Goal: Feedback & Contribution: Submit feedback/report problem

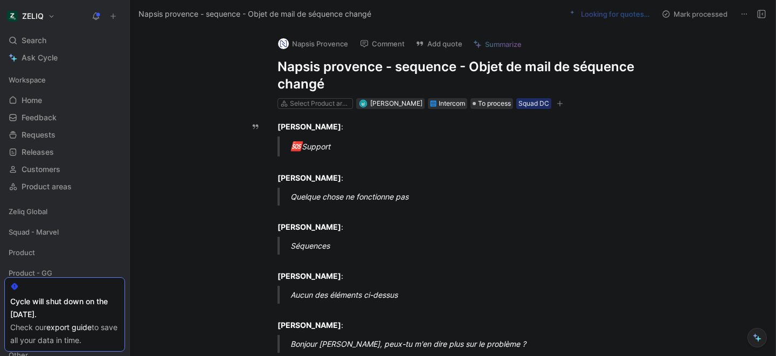
click at [313, 70] on h1 "Napsis provence - sequence - Objet de mail de séquence changé" at bounding box center [464, 75] width 373 height 34
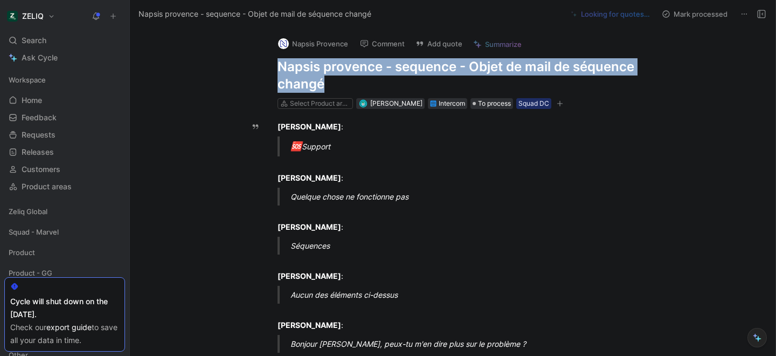
click at [313, 70] on h1 "Napsis provence - sequence - Objet de mail de séquence changé" at bounding box center [464, 75] width 373 height 34
copy h1 "Napsis provence - sequence - Objet de mail de séquence changé"
click at [439, 43] on button "Add quote" at bounding box center [439, 43] width 57 height 15
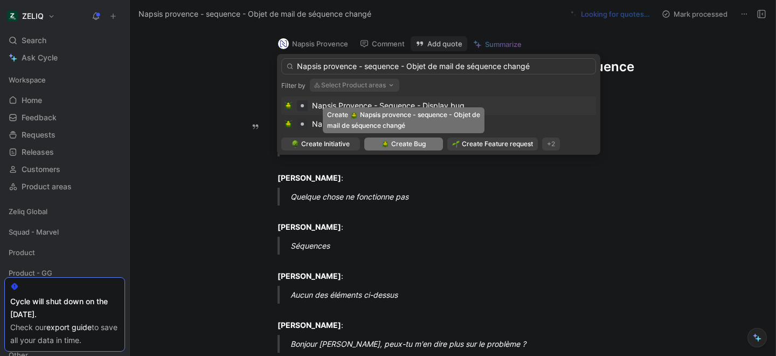
type input "Napsis provence - sequence - Objet de mail de séquence changé"
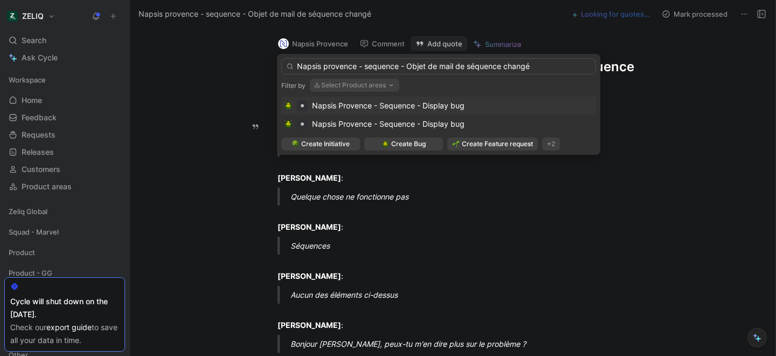
click at [401, 108] on span "Napsis Provence - Sequence - Display bug" at bounding box center [388, 105] width 153 height 9
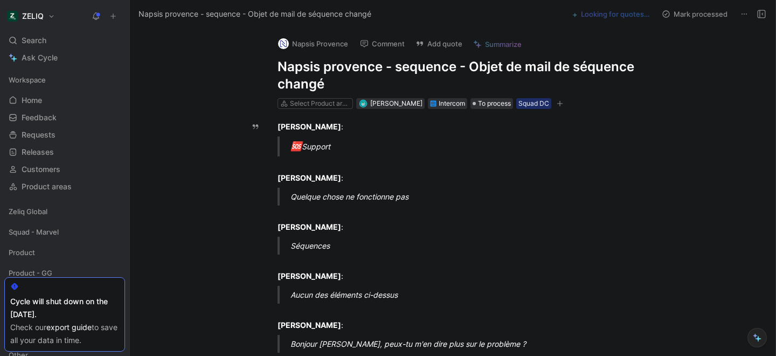
click at [331, 71] on h1 "Napsis provence - sequence - Objet de mail de séquence changé" at bounding box center [464, 75] width 373 height 34
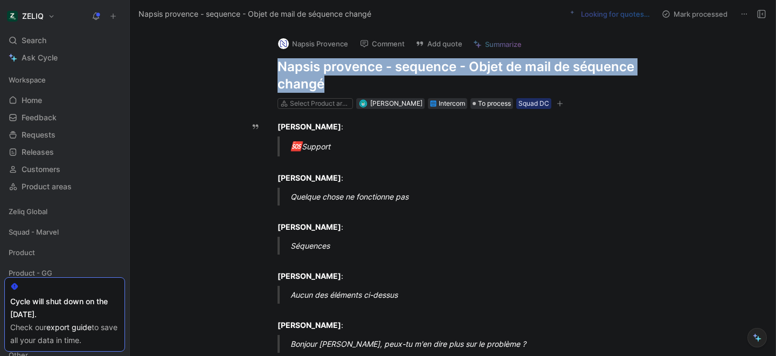
click at [331, 71] on h1 "Napsis provence - sequence - Objet de mail de séquence changé" at bounding box center [464, 75] width 373 height 34
copy h1 "Napsis provence - sequence - Objet de mail de séquence changé"
click at [420, 43] on use at bounding box center [420, 44] width 6 height 4
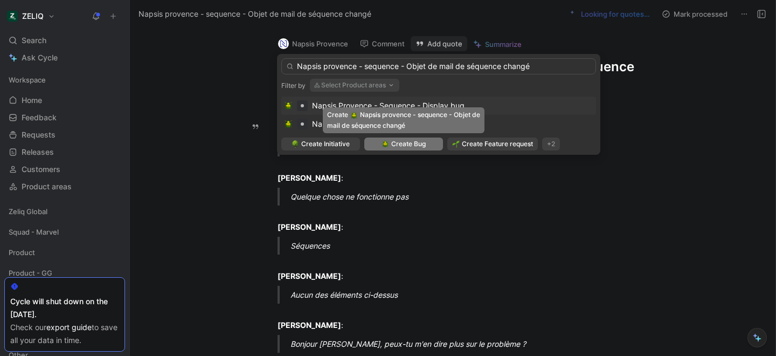
type input "Napsis provence - sequence - Objet de mail de séquence changé"
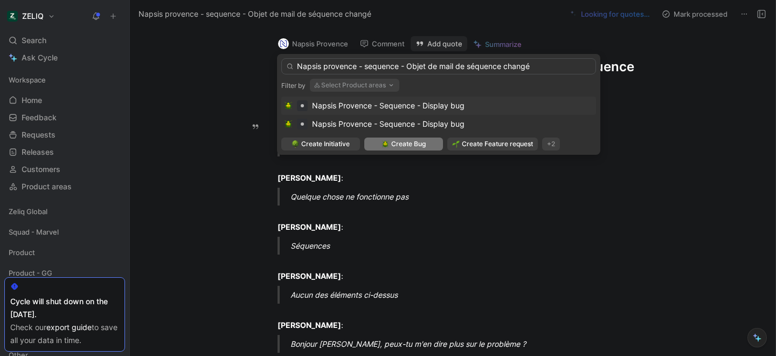
click at [406, 144] on span "Create Bug" at bounding box center [408, 144] width 34 height 11
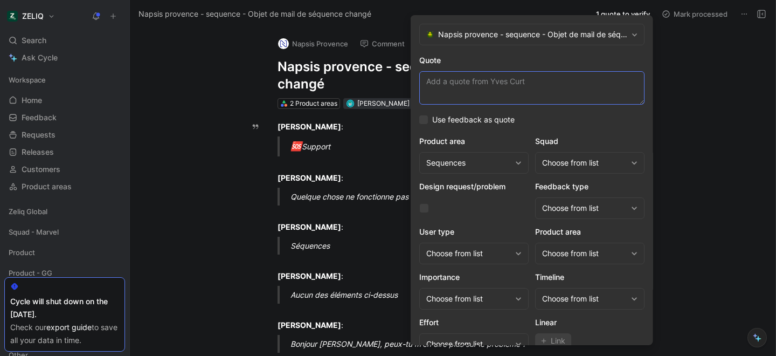
click at [449, 85] on textarea "Quote" at bounding box center [531, 87] width 225 height 33
paste textarea "J'ai préparé une séquence ce matin avec dans l'objet le mot rentrée et en faisa…"
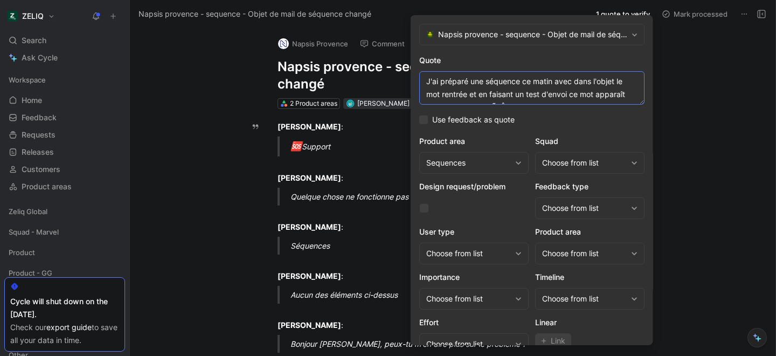
scroll to position [8, 0]
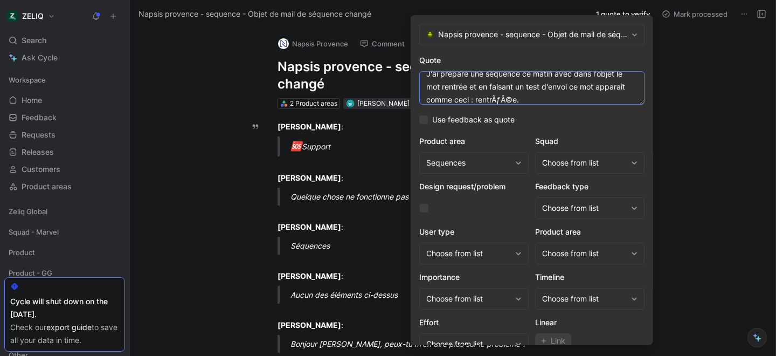
type textarea "J'ai préparé une séquence ce matin avec dans l'objet le mot rentrée et en faisa…"
click at [563, 164] on div "Choose from list" at bounding box center [584, 162] width 85 height 13
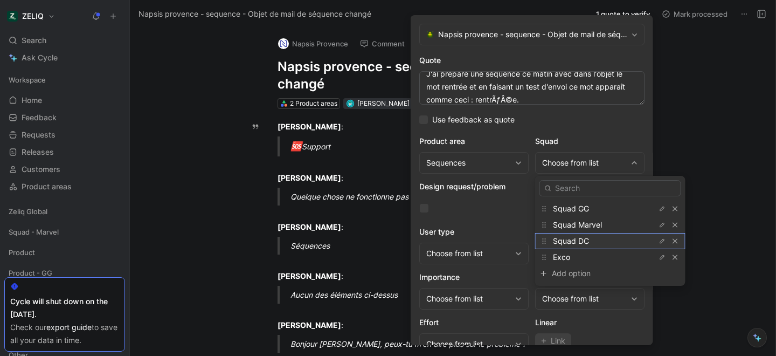
click at [574, 238] on span "Squad DC" at bounding box center [571, 240] width 36 height 9
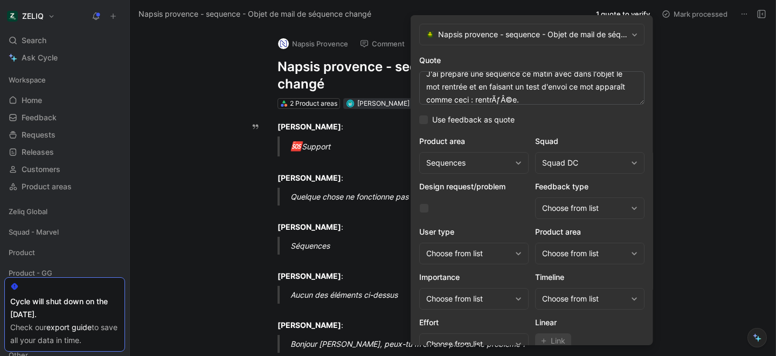
scroll to position [44, 0]
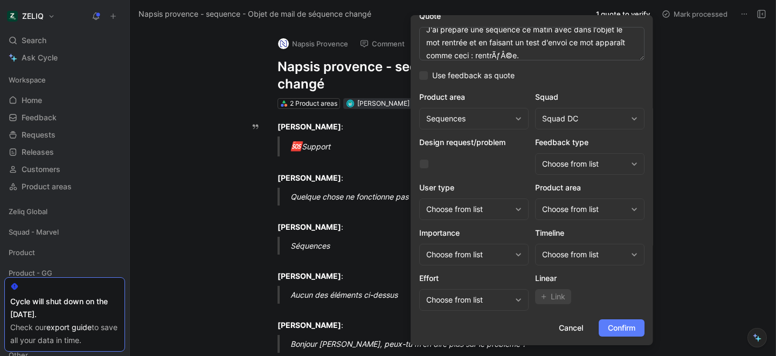
click at [619, 326] on span "Confirm" at bounding box center [621, 327] width 27 height 13
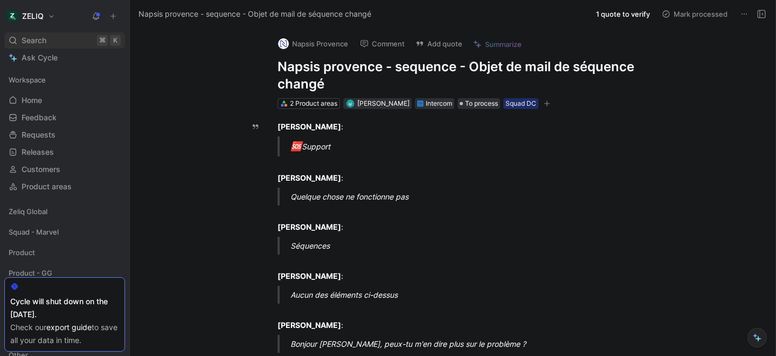
click at [47, 42] on div "Search ⌘ K" at bounding box center [64, 40] width 121 height 16
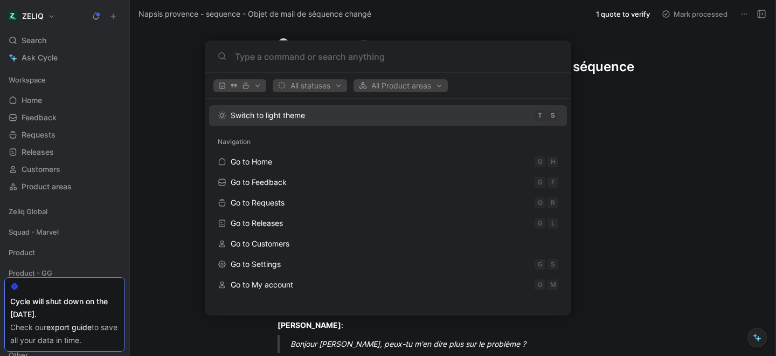
click at [163, 104] on body "ZELIQ Search ⌘ K Ask Cycle Workspace Home G then H Feedback G then F Requests G…" at bounding box center [388, 178] width 776 height 356
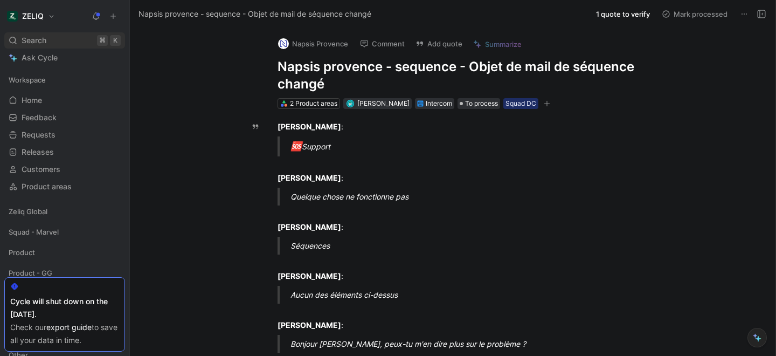
click at [50, 44] on div "Search ⌘ K" at bounding box center [64, 40] width 121 height 16
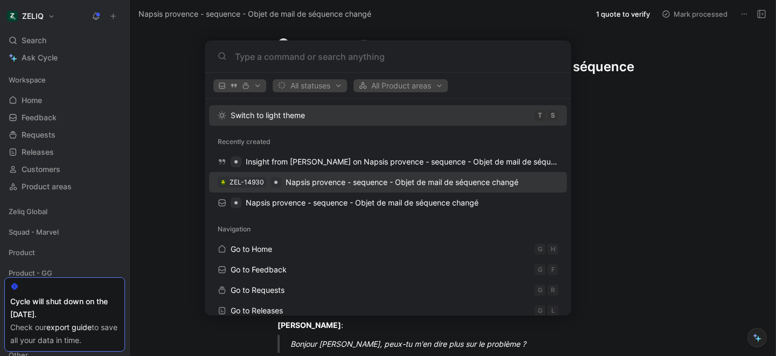
click at [325, 186] on span "Napsis provence - sequence - Objet de mail de séquence changé" at bounding box center [402, 181] width 233 height 9
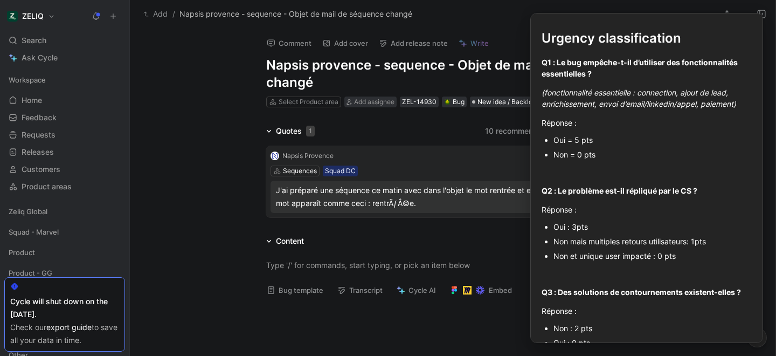
click at [309, 294] on button "Bug template" at bounding box center [295, 289] width 66 height 15
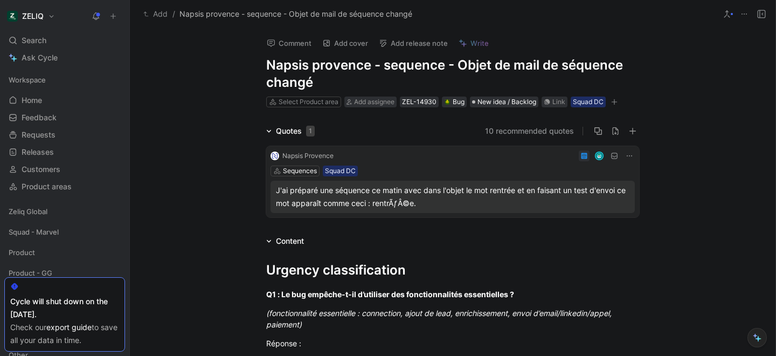
scroll to position [154, 0]
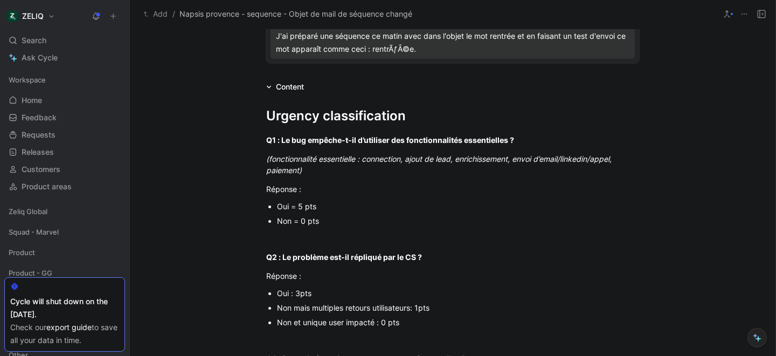
click at [300, 207] on div "Oui = 5 pts" at bounding box center [458, 205] width 362 height 11
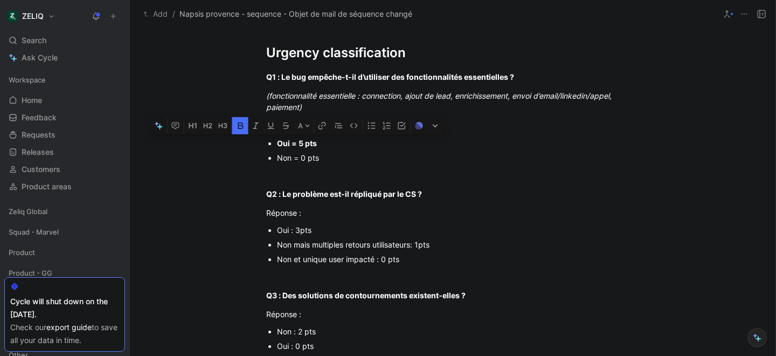
click at [315, 260] on div "Non et unique user impacté : 0 pts" at bounding box center [458, 258] width 362 height 11
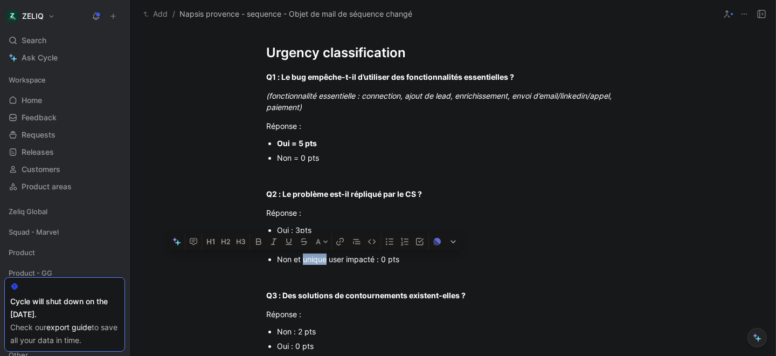
click at [315, 260] on div "Non et unique user impacté : 0 pts" at bounding box center [458, 258] width 362 height 11
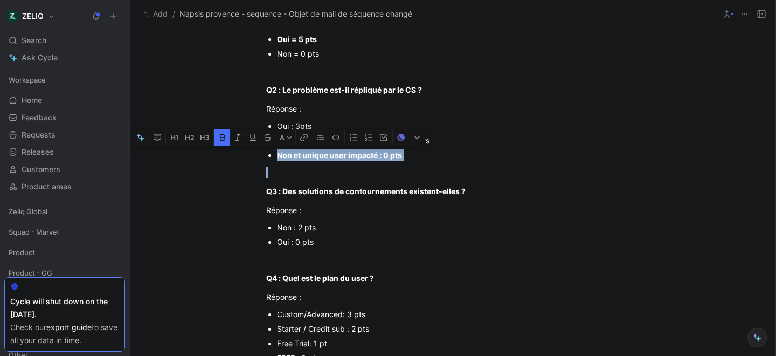
scroll to position [322, 0]
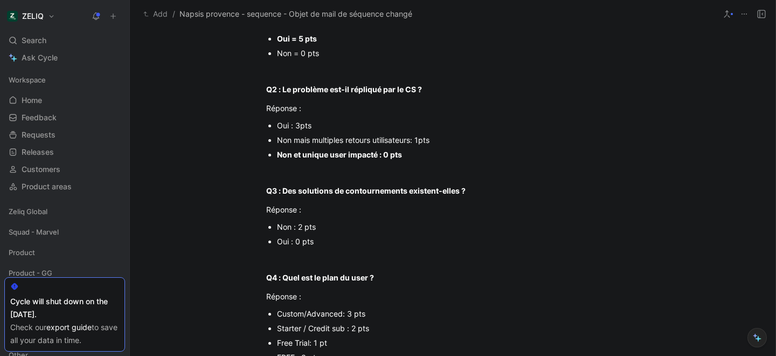
click at [286, 226] on div "Non : 2 pts" at bounding box center [458, 226] width 362 height 11
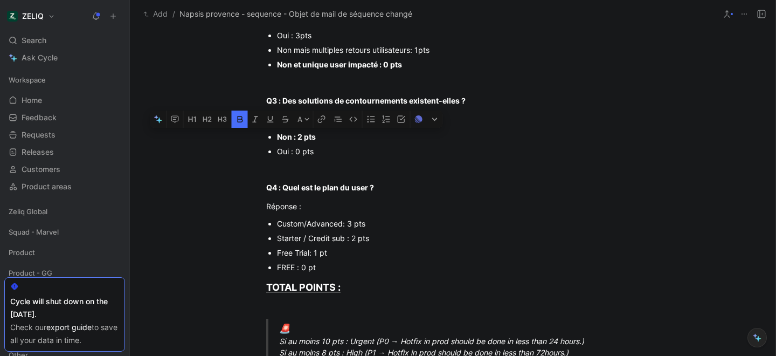
scroll to position [413, 0]
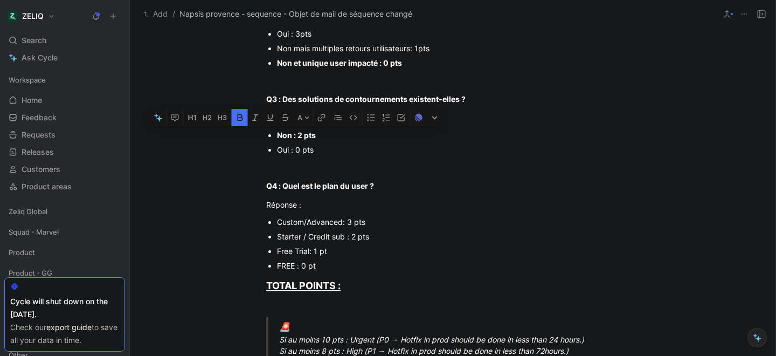
click at [308, 235] on div "Starter / Credit sub : 2 pts" at bounding box center [458, 236] width 362 height 11
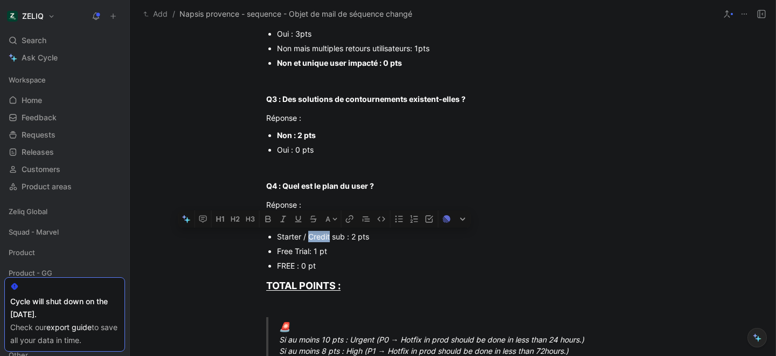
click at [308, 235] on div "Starter / Credit sub : 2 pts" at bounding box center [458, 236] width 362 height 11
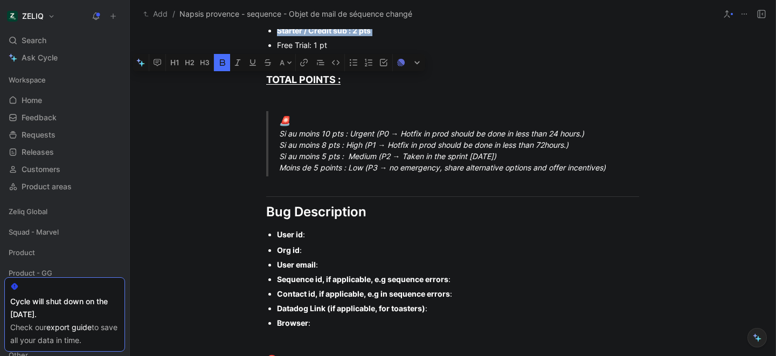
scroll to position [633, 0]
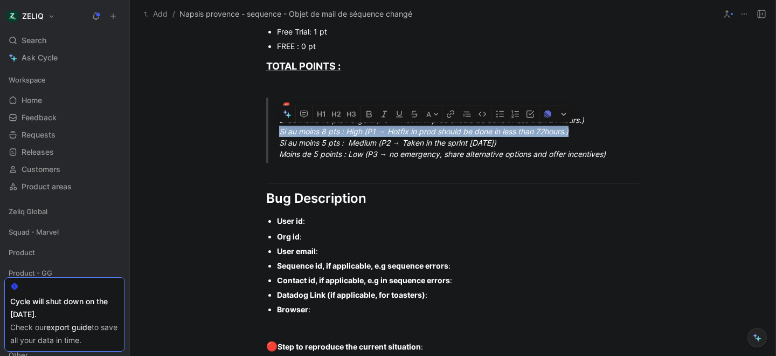
drag, startPoint x: 281, startPoint y: 131, endPoint x: 578, endPoint y: 132, distance: 297.5
click at [578, 132] on div "🚨 Si au moins 10 pts : Urgent (P0 → Hotfix in prod should be done in less than …" at bounding box center [465, 130] width 373 height 59
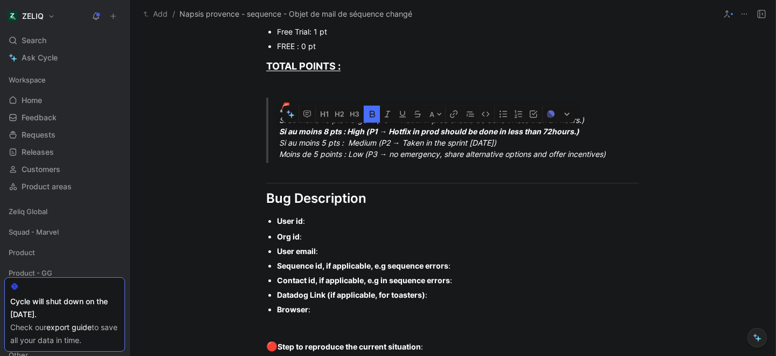
click at [326, 220] on div "User id :" at bounding box center [458, 220] width 362 height 11
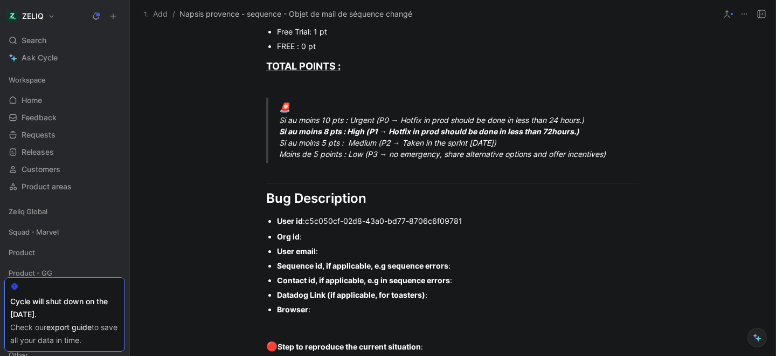
click at [343, 236] on div "Org id :" at bounding box center [458, 236] width 362 height 11
click at [351, 252] on div "User email :" at bounding box center [458, 250] width 362 height 11
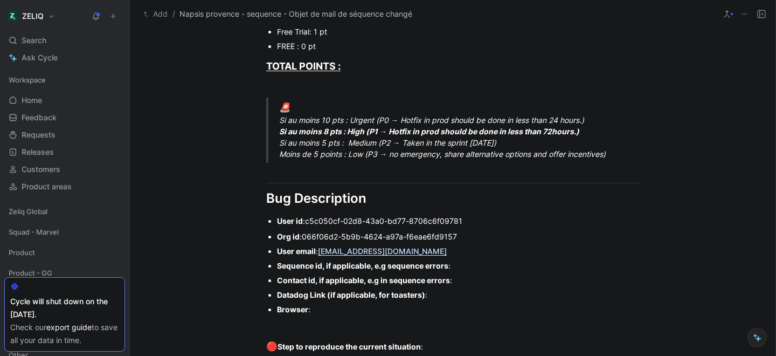
click at [469, 266] on div "Sequence id, if applicable, e.g sequence errors :" at bounding box center [458, 265] width 362 height 11
paste div
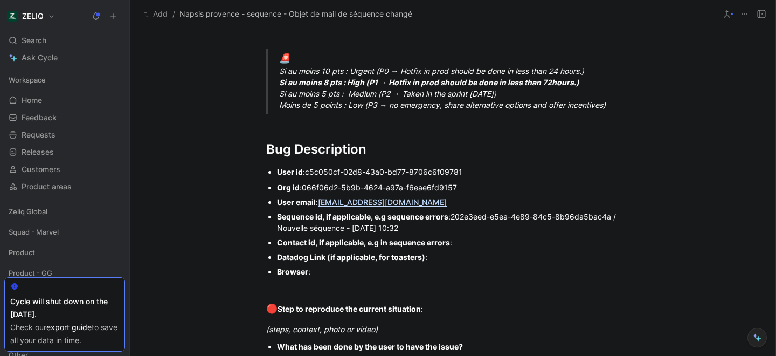
scroll to position [682, 0]
click at [467, 242] on div "Contact id, if applicable, e.g in sequence errors :" at bounding box center [458, 241] width 362 height 11
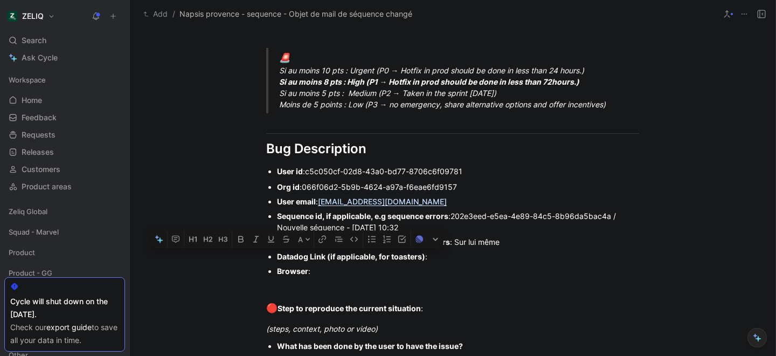
drag, startPoint x: 324, startPoint y: 273, endPoint x: 286, endPoint y: 259, distance: 41.1
click at [286, 259] on ul "Org id : 066f06d2-5b9b-4624-a97a-f6eae6fd9157 User email : yves.curt@napsis.fr …" at bounding box center [453, 228] width 414 height 99
click at [341, 278] on p "Browser :" at bounding box center [458, 271] width 362 height 15
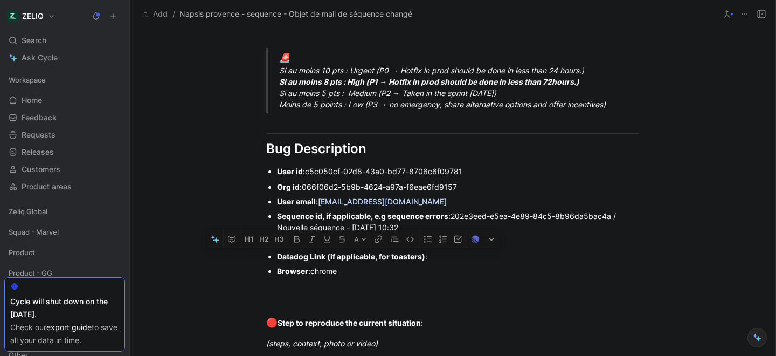
drag, startPoint x: 445, startPoint y: 259, endPoint x: 267, endPoint y: 254, distance: 177.9
click at [267, 254] on ul "Org id : 066f06d2-5b9b-4624-a97a-f6eae6fd9157 User email : yves.curt@napsis.fr …" at bounding box center [453, 235] width 414 height 113
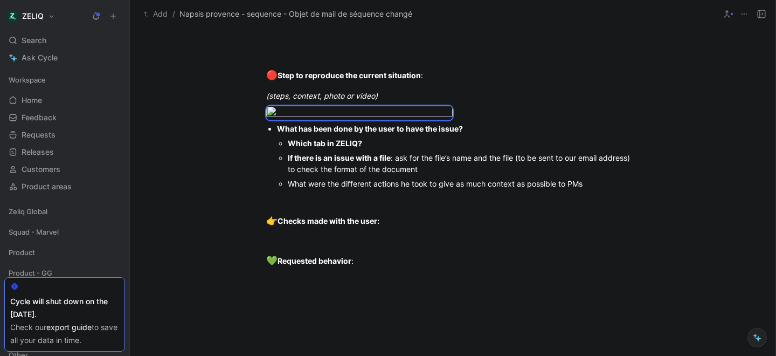
scroll to position [932, 0]
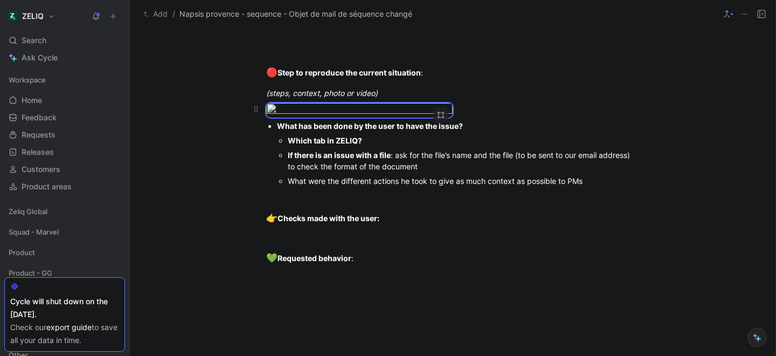
click at [537, 117] on div at bounding box center [452, 110] width 373 height 15
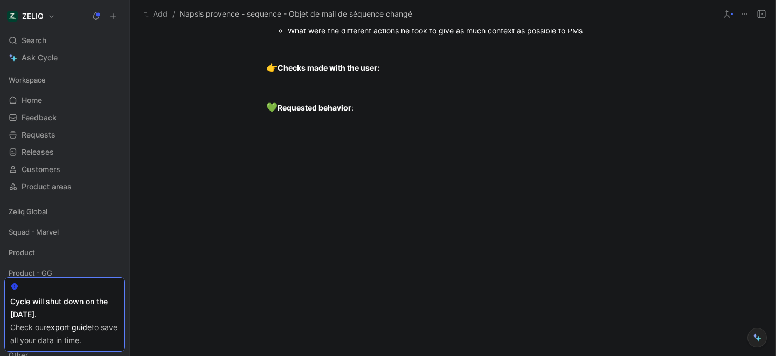
scroll to position [1158, 0]
click at [375, 53] on div at bounding box center [452, 47] width 373 height 11
drag, startPoint x: 437, startPoint y: 204, endPoint x: 250, endPoint y: 191, distance: 187.5
click at [250, 38] on ul "What has been done by the user to have the issue? Which tab in ZELIQ? sequence …" at bounding box center [453, 3] width 414 height 70
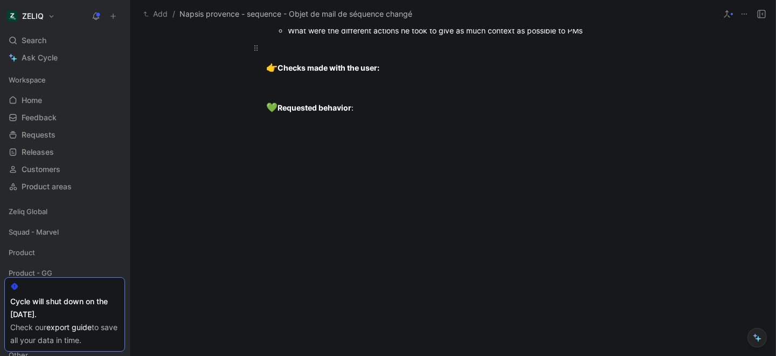
click at [300, 57] on p at bounding box center [453, 48] width 414 height 18
click at [509, 53] on div "L’objet de sa séquence est “Quoi de neuf pour cette rentrée" at bounding box center [452, 47] width 373 height 11
click at [291, 53] on div "L’objet de sa séquence est “Quoi de neuf pour cette rentrée”" at bounding box center [452, 47] width 373 height 11
click at [548, 57] on p "L’objet d’un mail de sa séquence est “Quoi de neuf pour cette rentrée”" at bounding box center [453, 48] width 414 height 18
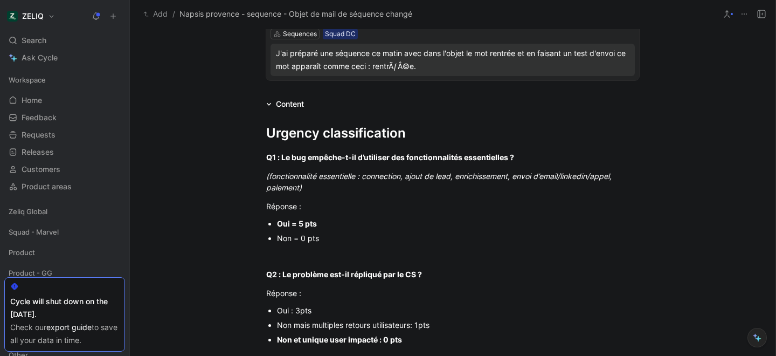
scroll to position [0, 0]
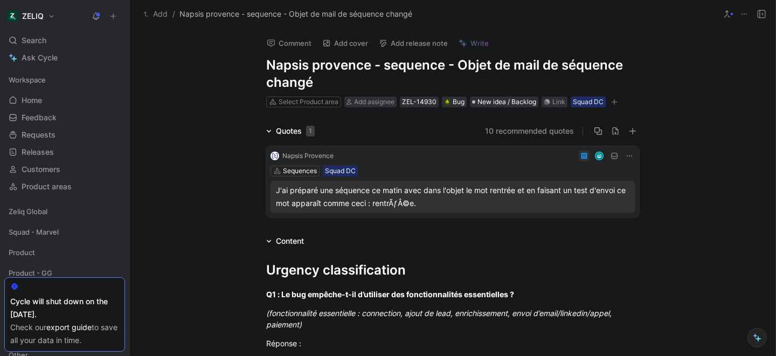
click at [389, 204] on div "J'ai préparé une séquence ce matin avec dans l'objet le mot rentrée et en faisa…" at bounding box center [453, 197] width 354 height 26
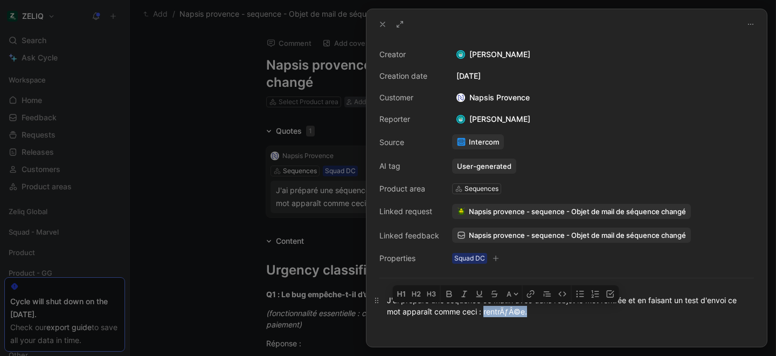
drag, startPoint x: 483, startPoint y: 312, endPoint x: 535, endPoint y: 315, distance: 51.8
click at [535, 315] on div "J'ai préparé une séquence ce matin avec dans l'objet le mot rentrée et en faisa…" at bounding box center [566, 305] width 359 height 23
copy div "rentrÃƒÂ©e."
click at [266, 254] on div at bounding box center [388, 178] width 776 height 356
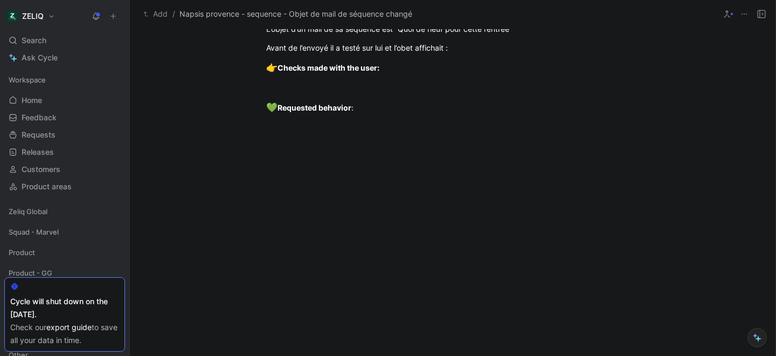
scroll to position [1285, 0]
click at [464, 53] on div "Avant de l’envoyé il a testé sur lui et l’obet affichait :" at bounding box center [452, 47] width 373 height 11
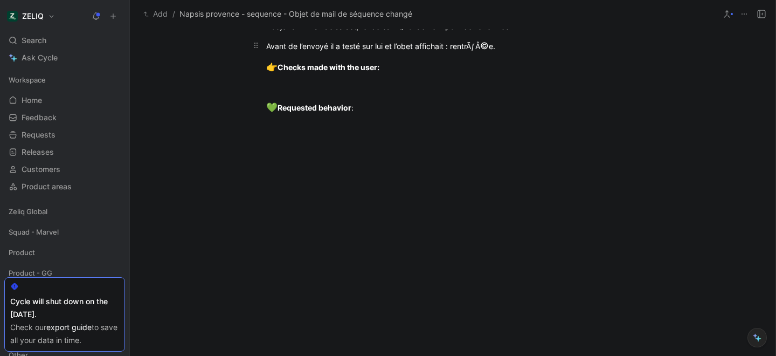
click at [446, 53] on div "Avant de l’envoyé il a testé sur lui et l’obet affichait : rentrÃƒÂ © e." at bounding box center [452, 46] width 373 height 14
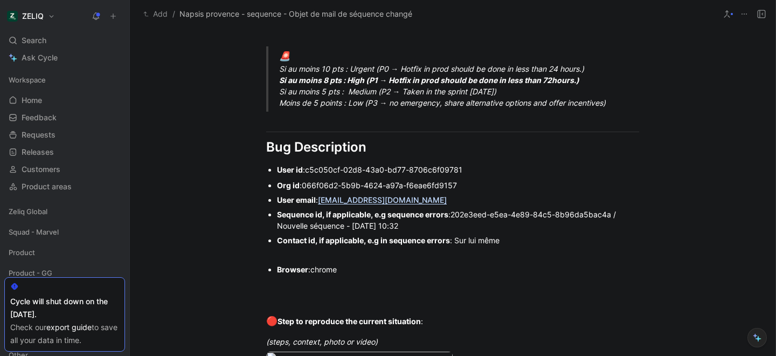
scroll to position [0, 0]
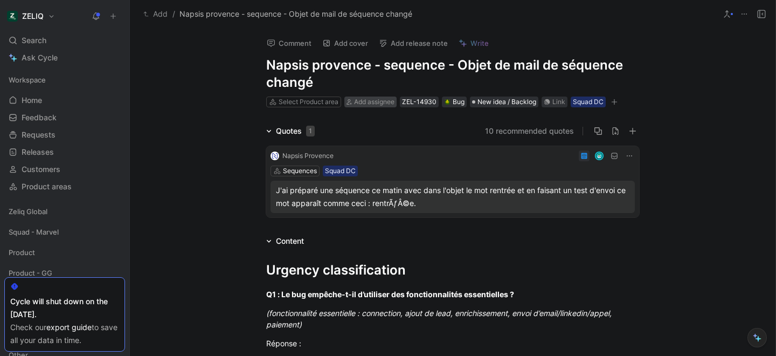
click at [387, 102] on span "Add assignee" at bounding box center [374, 102] width 40 height 8
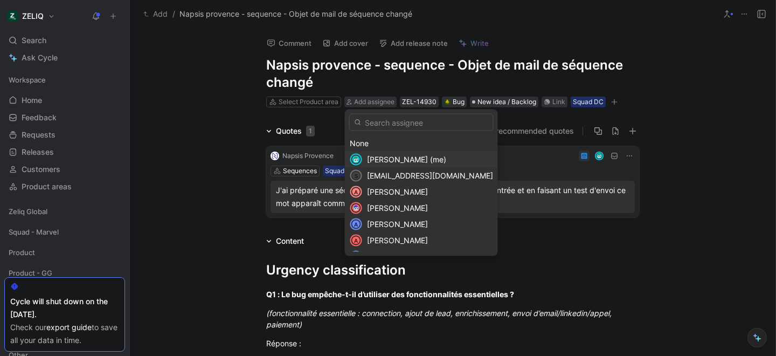
click at [382, 157] on span "Lucas Damoiseau (me)" at bounding box center [406, 159] width 79 height 9
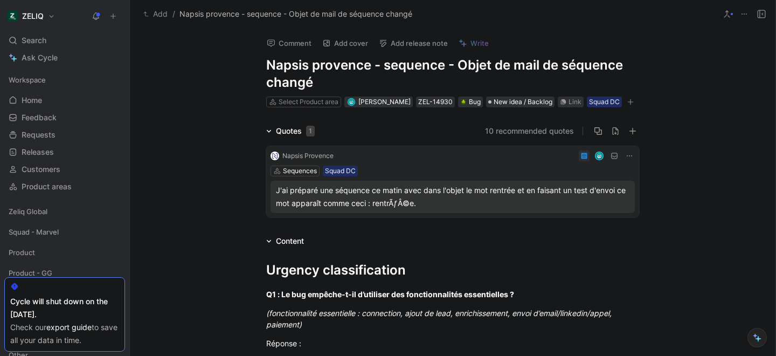
click at [628, 105] on icon "button" at bounding box center [630, 102] width 6 height 6
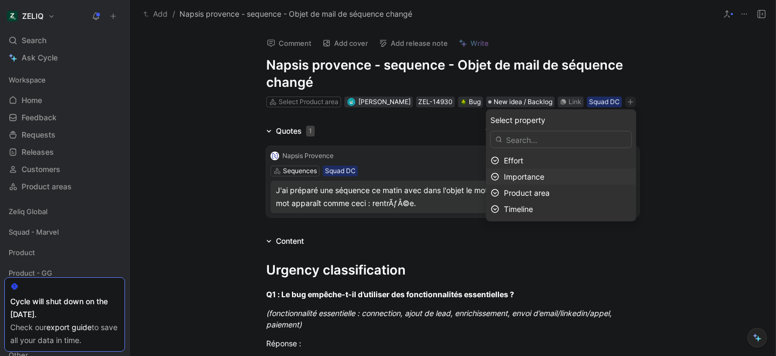
click at [537, 175] on span "Importance" at bounding box center [524, 176] width 40 height 9
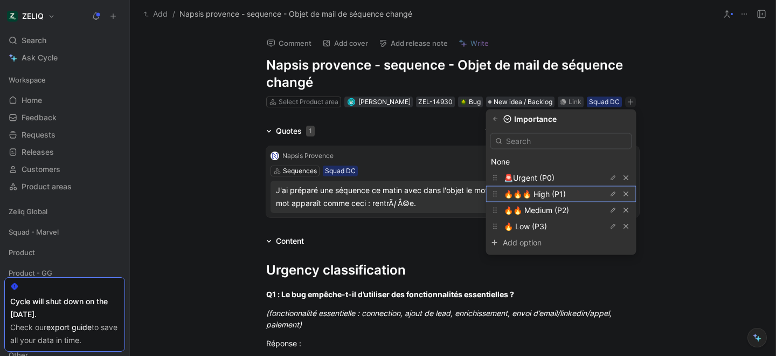
click at [535, 197] on span "🔥🔥🔥 High (P1)" at bounding box center [535, 193] width 62 height 9
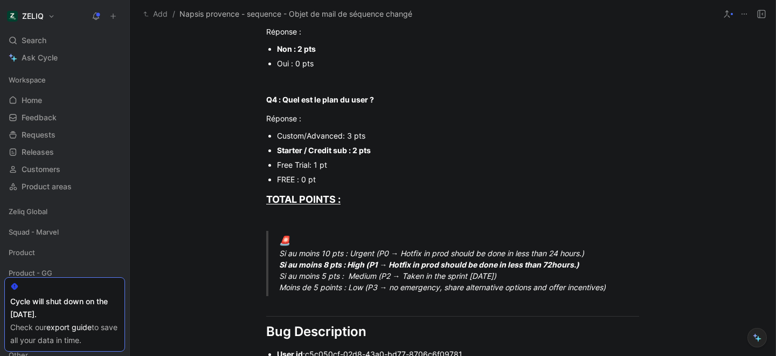
scroll to position [516, 0]
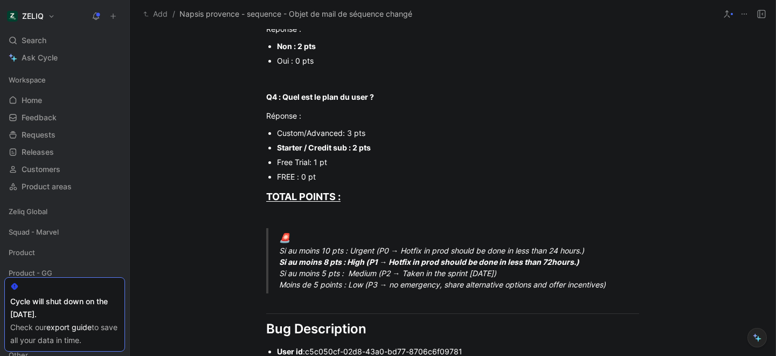
click at [253, 162] on ul "Custom/Advanced: 3 pts Starter / Credit sub : 2 pts Free Trial: 1 pt FREE : 0 pt" at bounding box center [453, 155] width 414 height 58
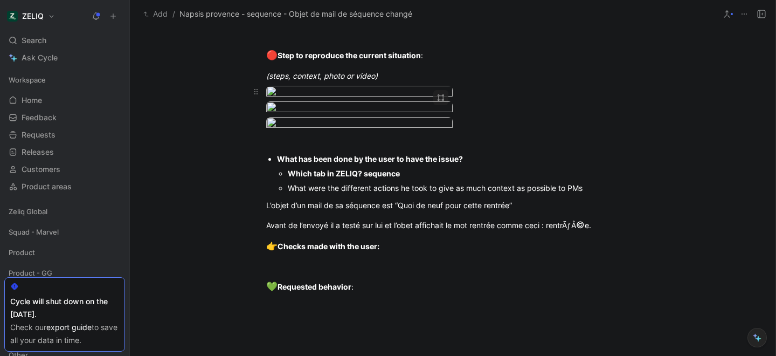
scroll to position [959, 0]
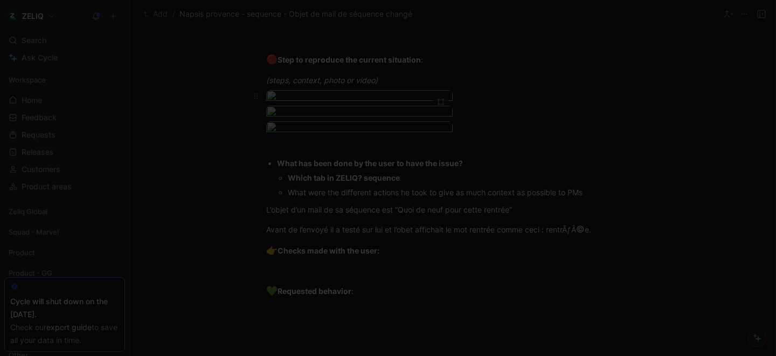
click at [344, 148] on body "ZELIQ Search ⌘ K Ask Cycle Workspace Home G then H Feedback G then F Requests G…" at bounding box center [388, 178] width 776 height 356
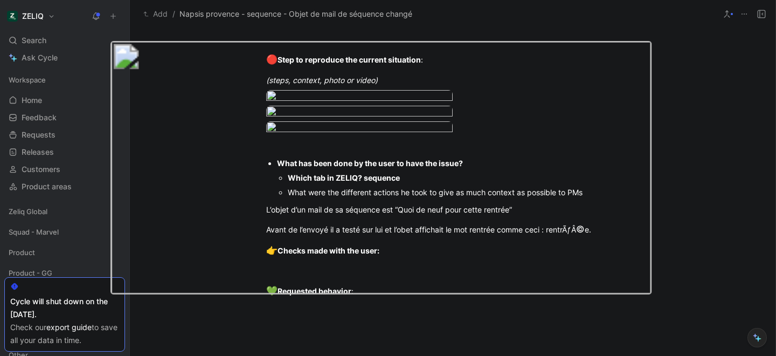
click at [247, 196] on img at bounding box center [380, 166] width 541 height 253
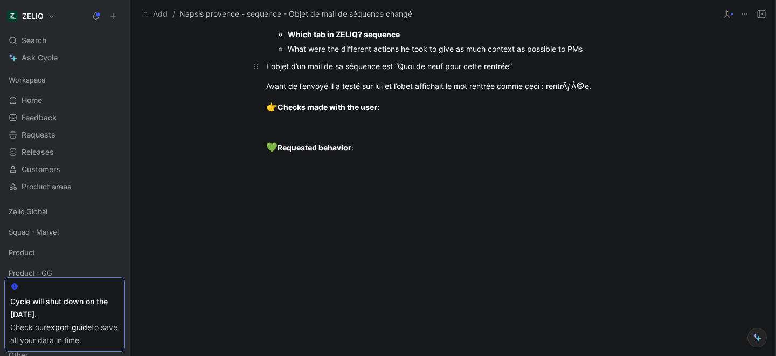
scroll to position [1104, 0]
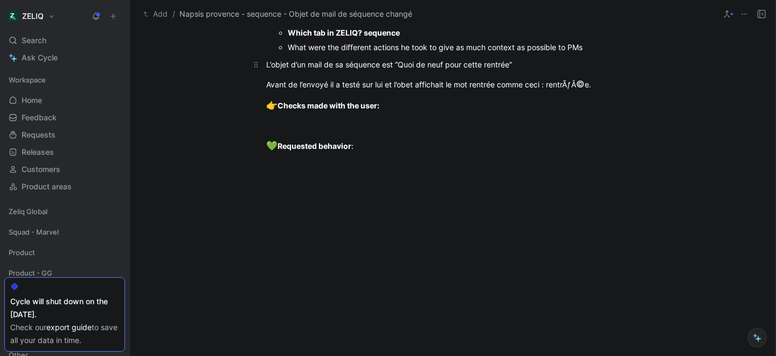
click at [520, 70] on div "L’objet d’un mail de sa séquence est “Quoi de neuf pour cette rentrée”" at bounding box center [452, 64] width 373 height 11
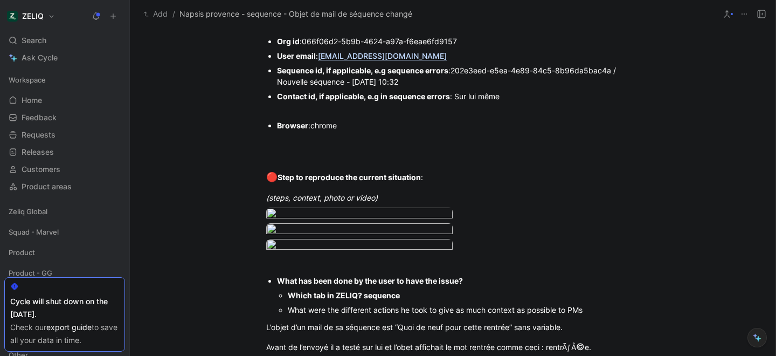
scroll to position [800, 0]
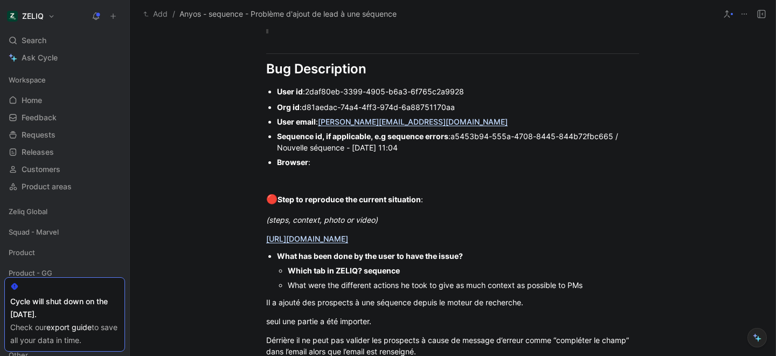
scroll to position [925, 0]
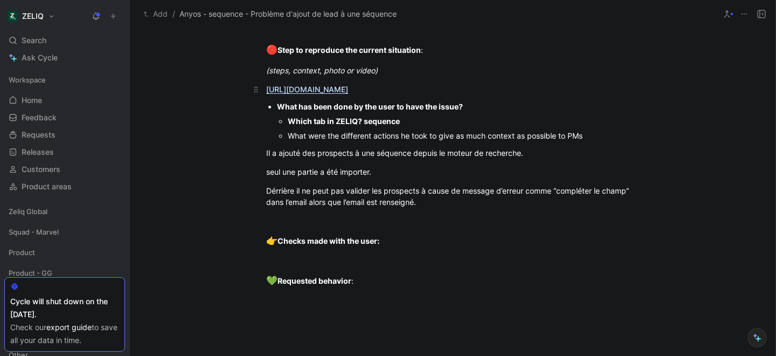
click at [314, 87] on link "https://app.birdie.so/library/d93dc617-40df-43dc-a551-dad0672f8af1" at bounding box center [307, 89] width 82 height 9
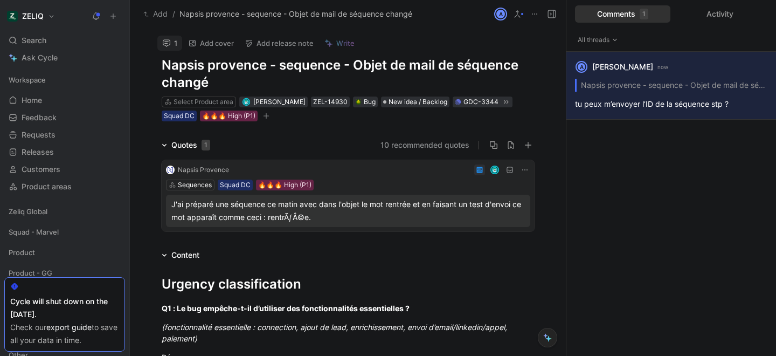
scroll to position [8, 0]
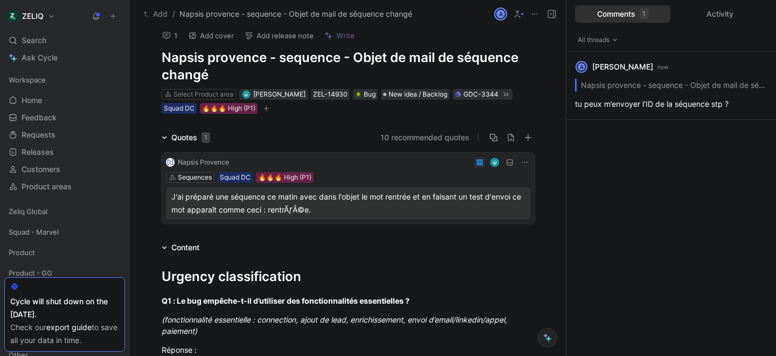
click at [233, 59] on h1 "Napsis provence - sequence - Objet de mail de séquence changé" at bounding box center [348, 66] width 373 height 34
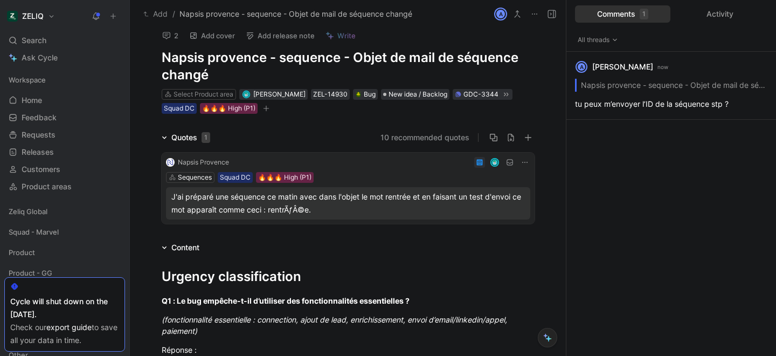
click at [178, 43] on div "2" at bounding box center [170, 36] width 26 height 16
click at [159, 54] on div "2 Add cover Add release note Write Napsis provence - sequence - Objet de mail d…" at bounding box center [348, 67] width 414 height 94
click at [170, 63] on h1 "Napsis provence - sequence - Objet de mail de séquence changé" at bounding box center [348, 66] width 373 height 34
click at [247, 65] on h1 "Napsis provence - sequence - Objet de mail de séquence changé" at bounding box center [348, 66] width 373 height 34
drag, startPoint x: 264, startPoint y: 61, endPoint x: 158, endPoint y: 58, distance: 106.2
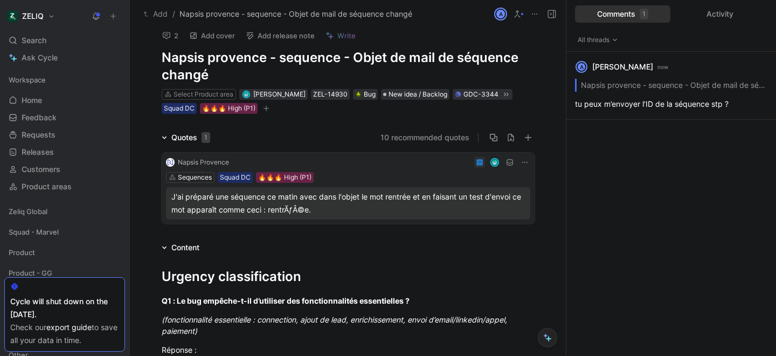
click at [158, 58] on div "2 Add cover Add release note Write Napsis provence - sequence - Objet de mail d…" at bounding box center [348, 67] width 414 height 94
copy h1 "Napsis provence"
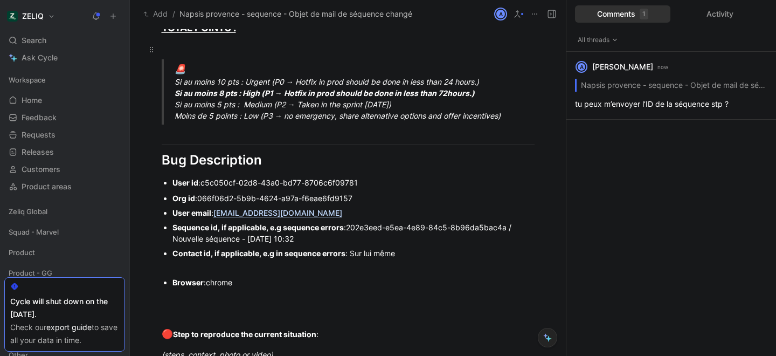
scroll to position [0, 0]
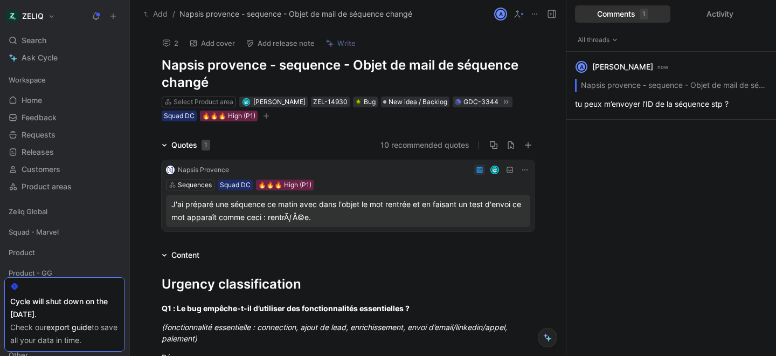
click at [172, 44] on button "2" at bounding box center [170, 43] width 26 height 15
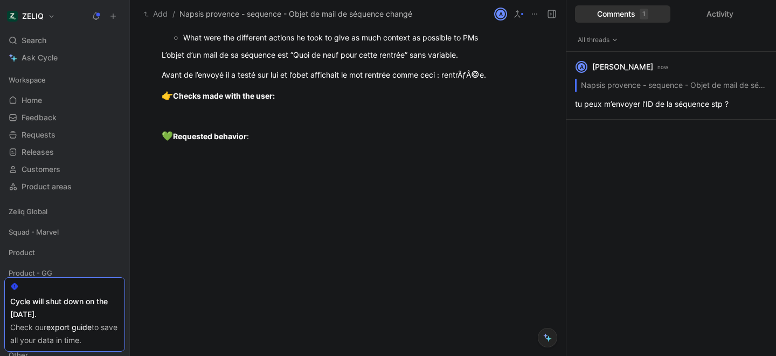
scroll to position [1113, 0]
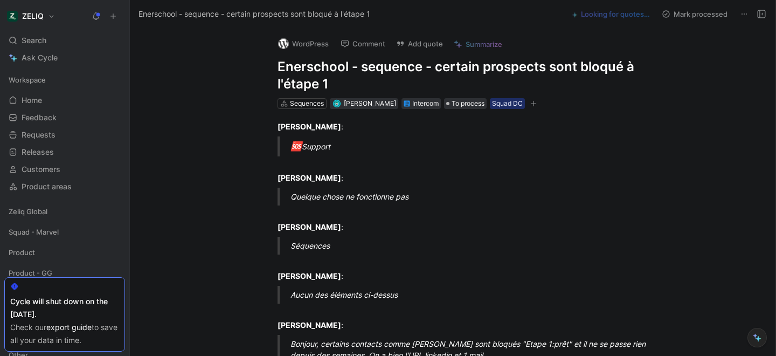
click at [317, 67] on h1 "Enerschool - sequence - certain prospects sont bloqué à l'étape 1" at bounding box center [464, 75] width 373 height 34
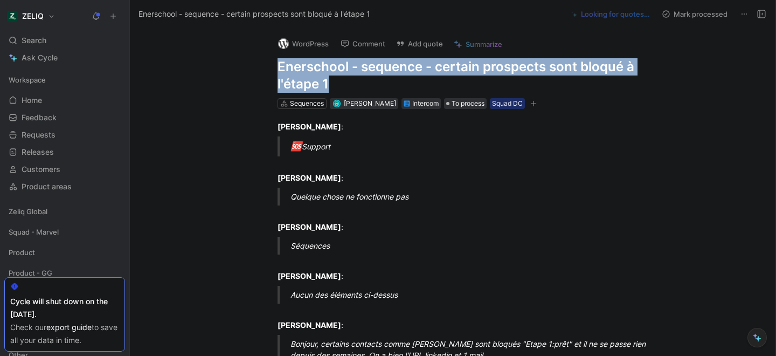
click at [317, 67] on h1 "Enerschool - sequence - certain prospects sont bloqué à l'étape 1" at bounding box center [464, 75] width 373 height 34
copy h1 "Enerschool - sequence - certain prospects sont bloqué à l'étape 1"
click at [425, 43] on button "Add quote" at bounding box center [419, 43] width 57 height 15
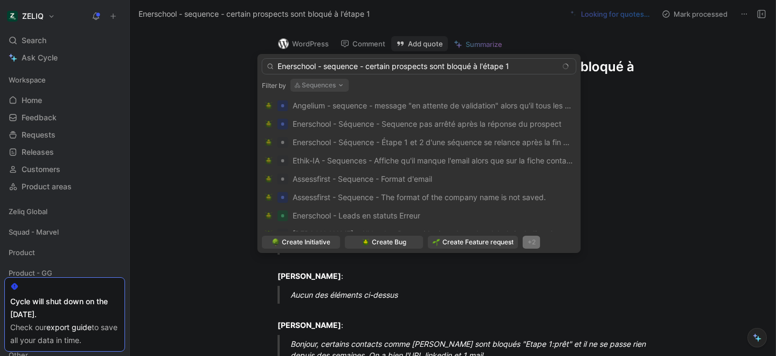
type input "Enerschool - sequence - certain prospects sont bloqué à l'étape 1"
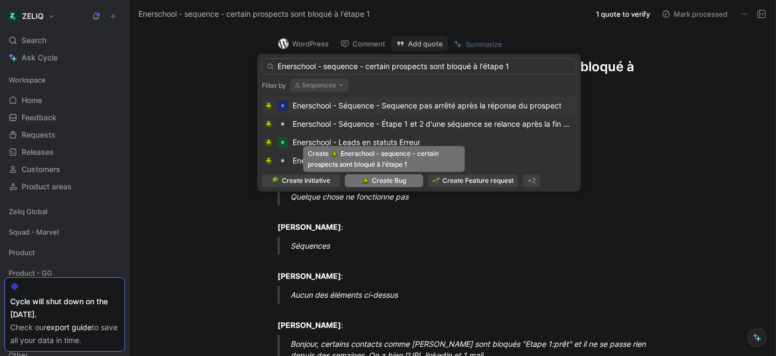
click at [393, 182] on span "Create Bug" at bounding box center [389, 180] width 34 height 11
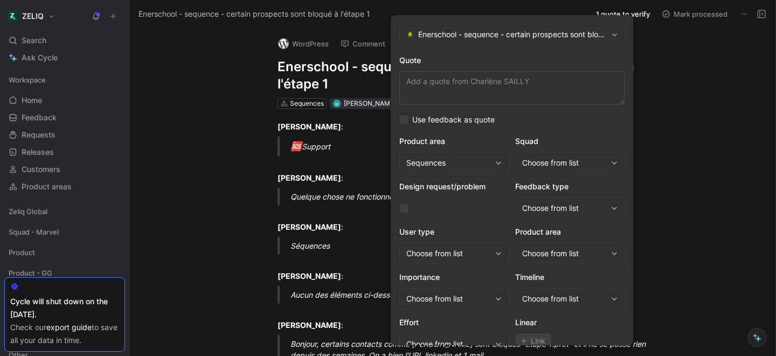
scroll to position [44, 0]
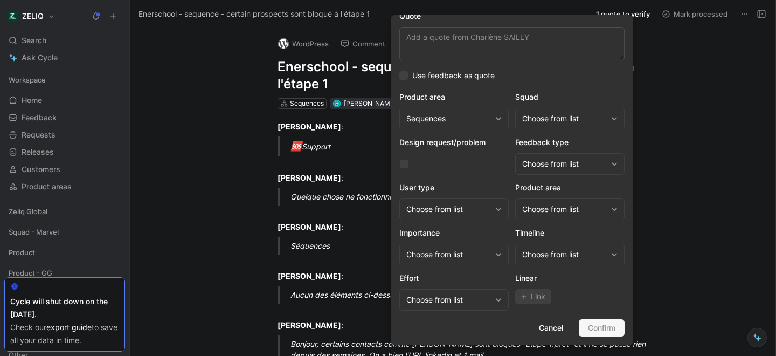
click at [555, 122] on div "Choose from list" at bounding box center [564, 118] width 85 height 13
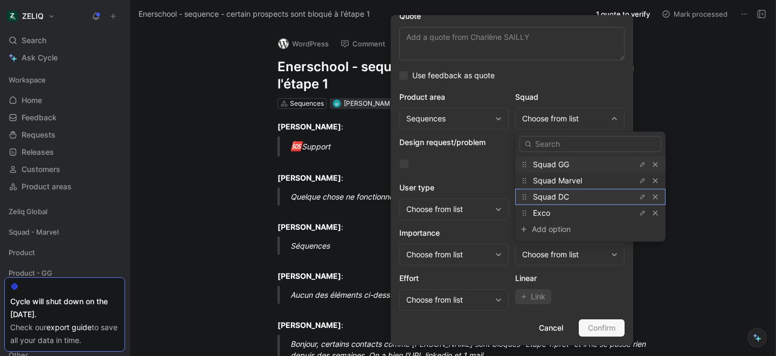
click at [545, 192] on span "Squad DC" at bounding box center [551, 196] width 36 height 9
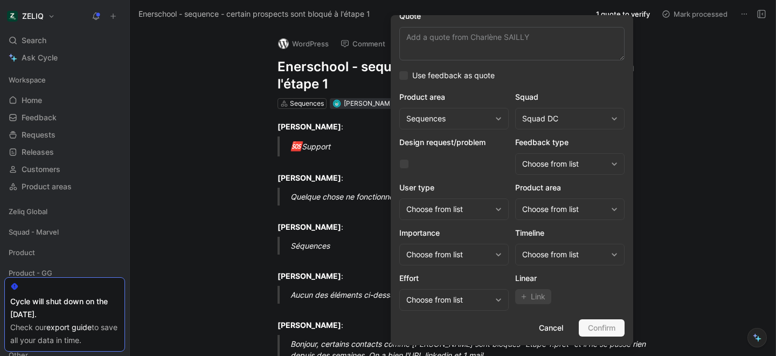
scroll to position [0, 0]
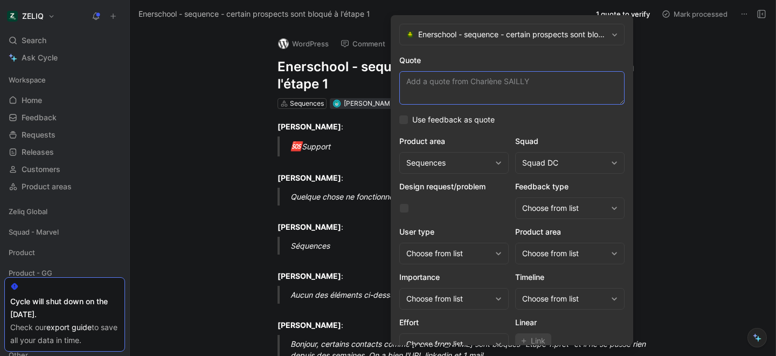
click at [430, 90] on textarea "Quote" at bounding box center [511, 87] width 225 height 33
click at [448, 88] on textarea "Quote" at bounding box center [511, 87] width 225 height 33
paste textarea "Bonjour, certains contacts comme Virginie Docagne sont bloqués "Etape 1:prêt" e…"
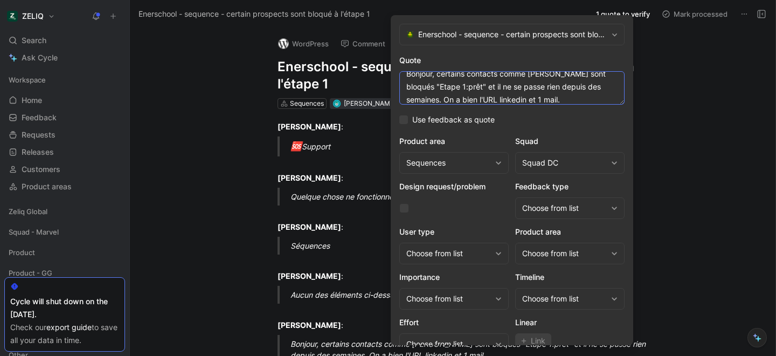
scroll to position [44, 0]
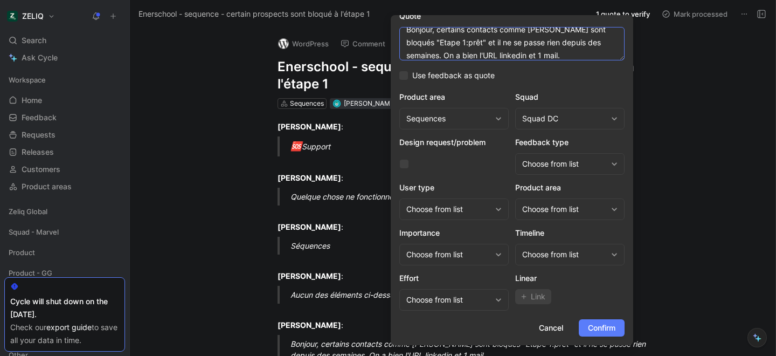
type textarea "Bonjour, certains contacts comme Virginie Docagne sont bloqués "Etape 1:prêt" e…"
click at [597, 326] on span "Confirm" at bounding box center [601, 327] width 27 height 13
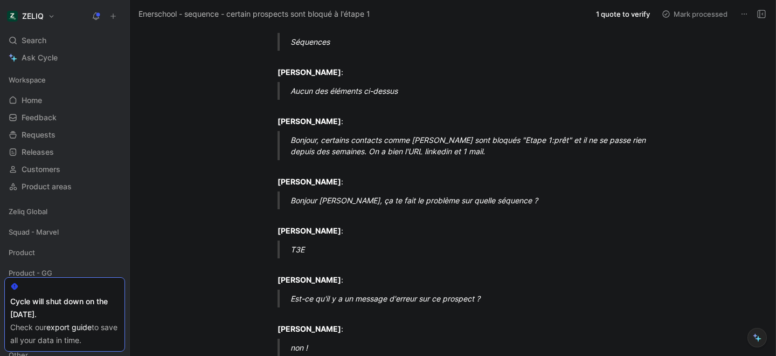
scroll to position [0, 0]
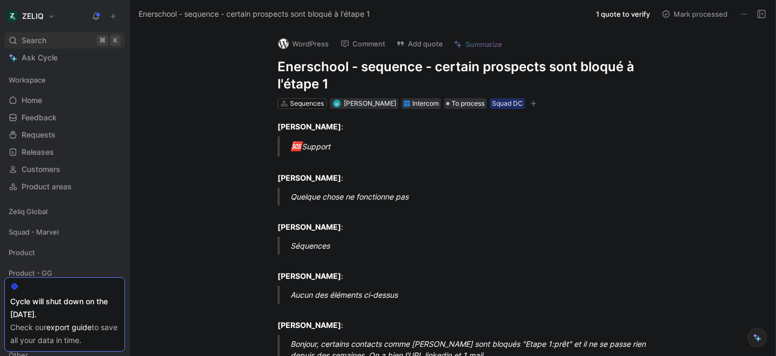
click at [78, 36] on div "Search ⌘ K" at bounding box center [64, 40] width 121 height 16
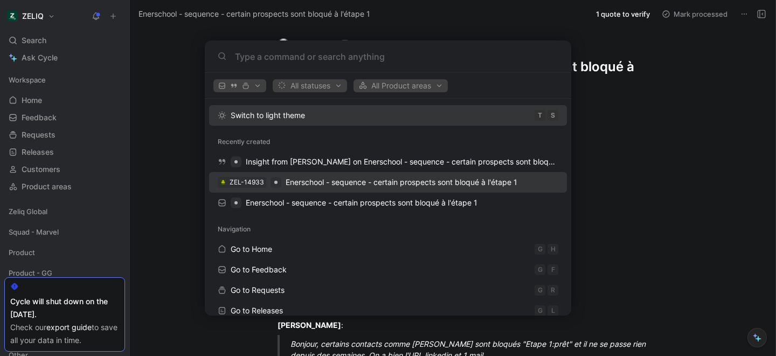
click at [323, 181] on span "Enerschool - sequence - certain prospects sont bloqué à l'étape 1" at bounding box center [402, 181] width 232 height 9
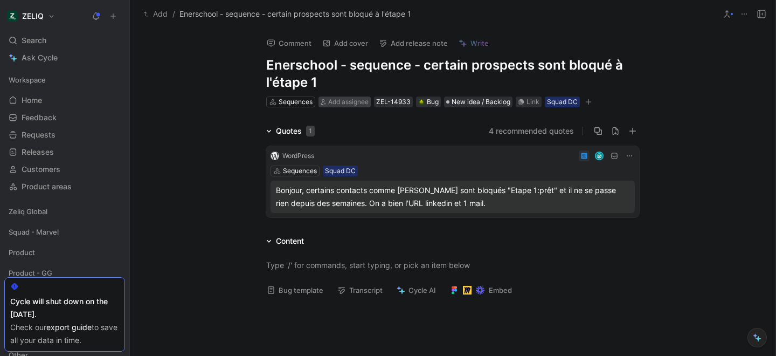
click at [343, 105] on span "Add assignee" at bounding box center [348, 102] width 40 height 8
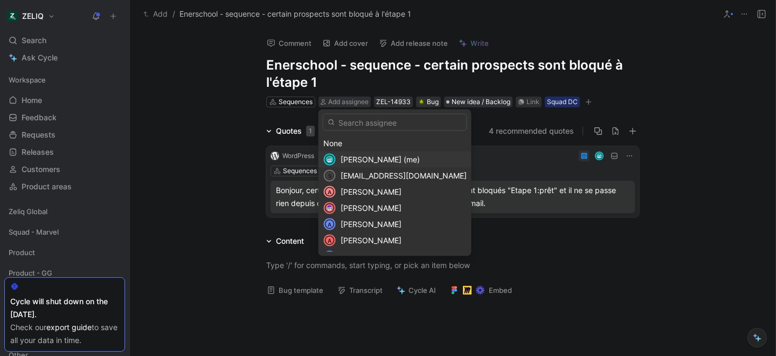
click at [365, 163] on span "Lucas Damoiseau (me)" at bounding box center [380, 159] width 79 height 9
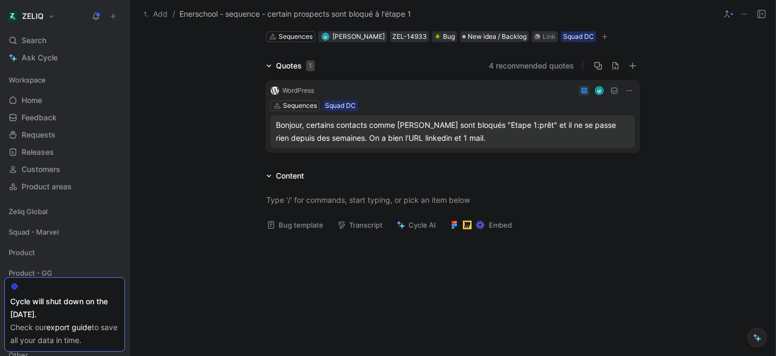
scroll to position [66, 0]
click at [298, 230] on button "Bug template" at bounding box center [295, 224] width 66 height 15
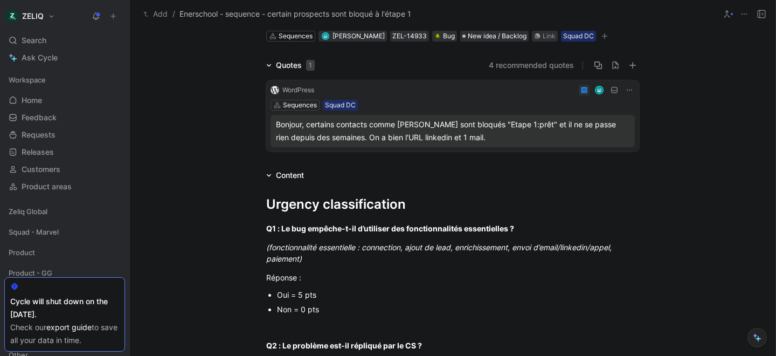
click at [303, 295] on div "Oui = 5 pts" at bounding box center [458, 294] width 362 height 11
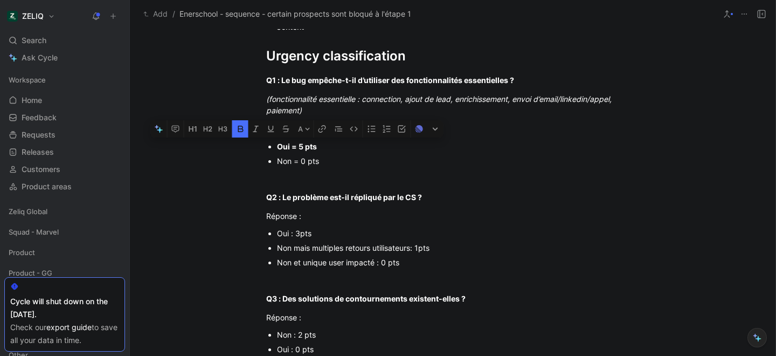
scroll to position [218, 0]
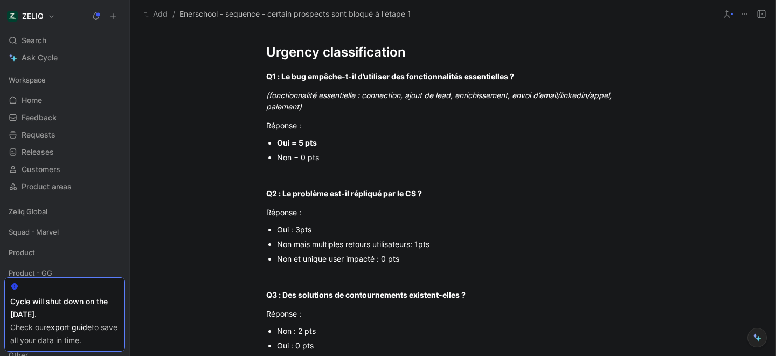
click at [340, 262] on div "Non et unique user impacté : 0 pts" at bounding box center [458, 258] width 362 height 11
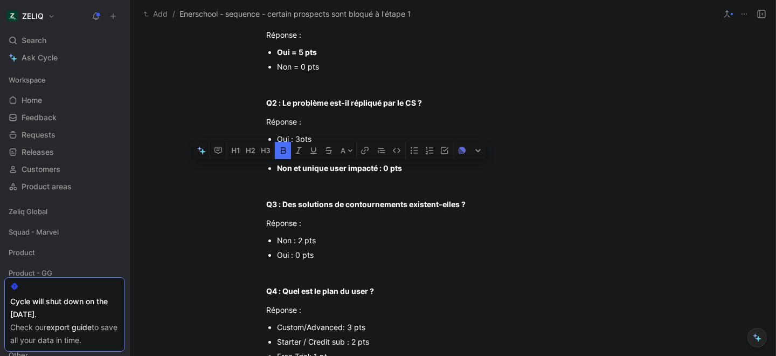
scroll to position [309, 0]
click at [298, 242] on div "Non : 2 pts" at bounding box center [458, 239] width 362 height 11
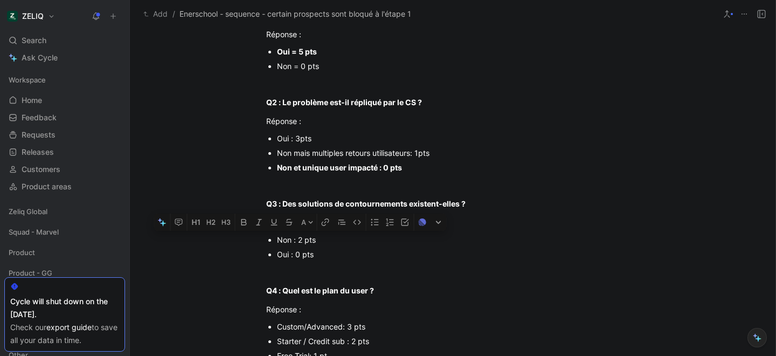
click at [298, 242] on div "Non : 2 pts" at bounding box center [458, 239] width 362 height 11
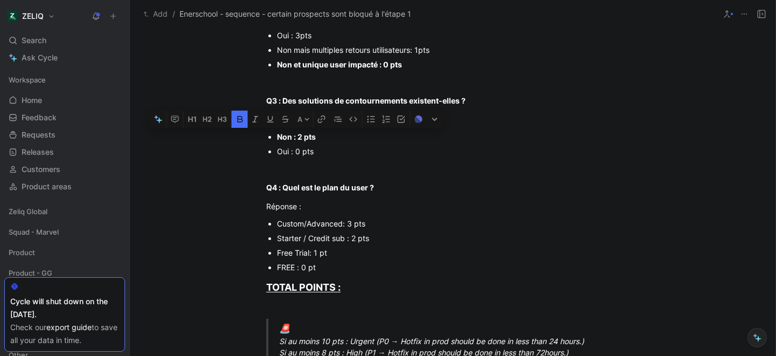
scroll to position [413, 0]
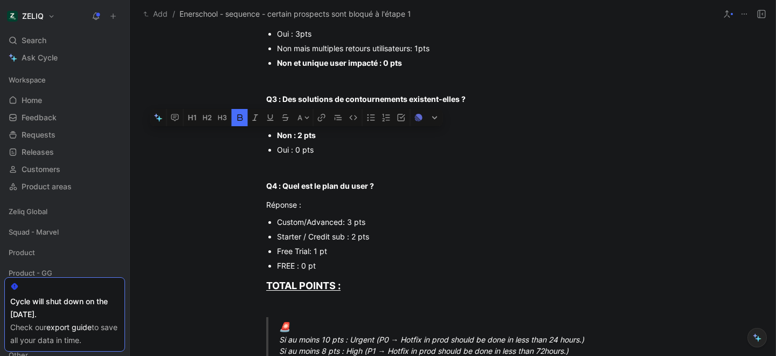
click at [315, 234] on div "Starter / Credit sub : 2 pts" at bounding box center [458, 236] width 362 height 11
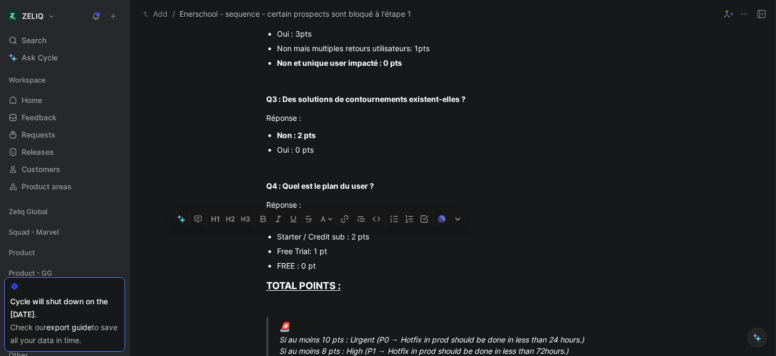
click at [315, 234] on div "Starter / Credit sub : 2 pts" at bounding box center [458, 236] width 362 height 11
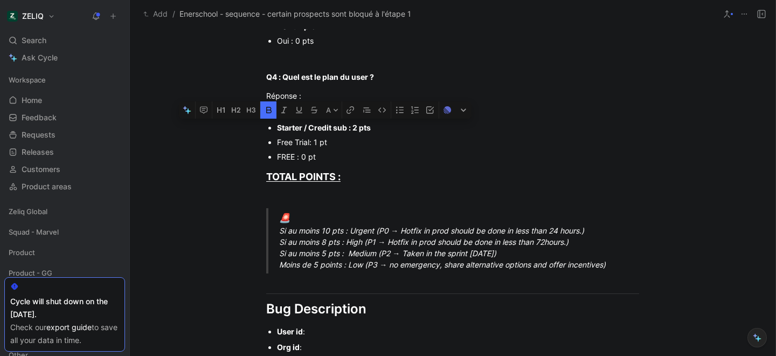
scroll to position [526, 0]
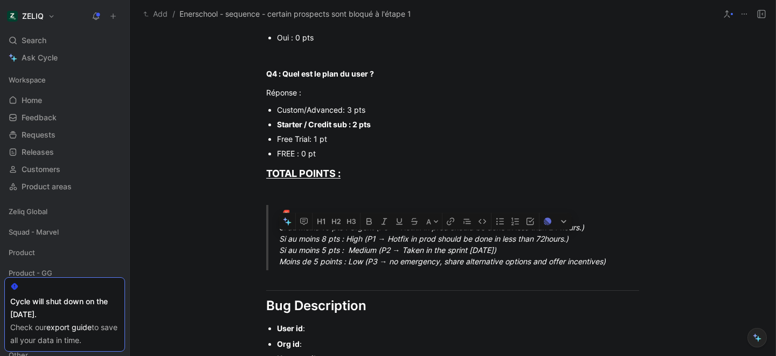
drag, startPoint x: 280, startPoint y: 241, endPoint x: 576, endPoint y: 237, distance: 295.9
click at [576, 237] on div "🚨 Si au moins 10 pts : Urgent (P0 → Hotfix in prod should be done in less than …" at bounding box center [465, 237] width 373 height 59
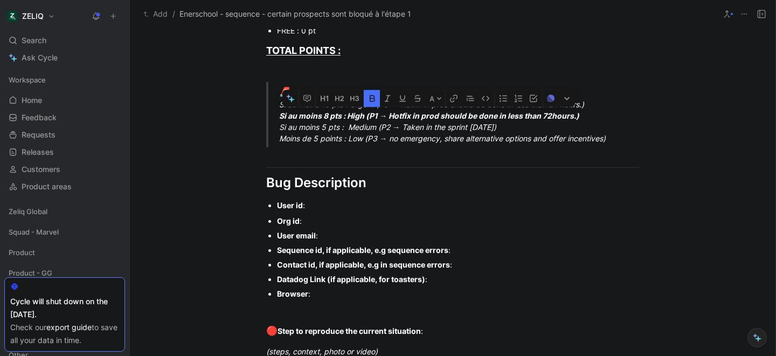
scroll to position [650, 0]
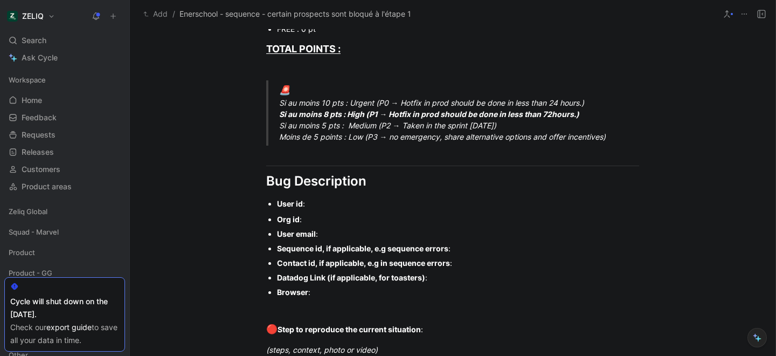
click at [322, 202] on div "User id :" at bounding box center [458, 203] width 362 height 11
click at [324, 206] on div "User id :" at bounding box center [458, 203] width 362 height 11
click at [330, 218] on div "Org id :" at bounding box center [458, 218] width 362 height 11
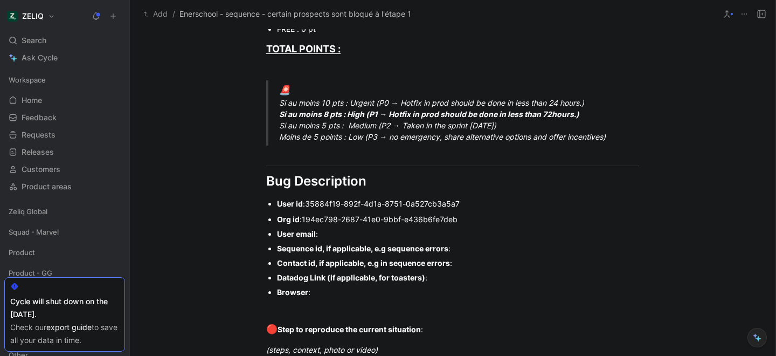
click at [352, 232] on div "User email :" at bounding box center [458, 233] width 362 height 11
click at [466, 251] on div "Sequence id, if applicable, e.g sequence errors :" at bounding box center [458, 248] width 362 height 11
paste div
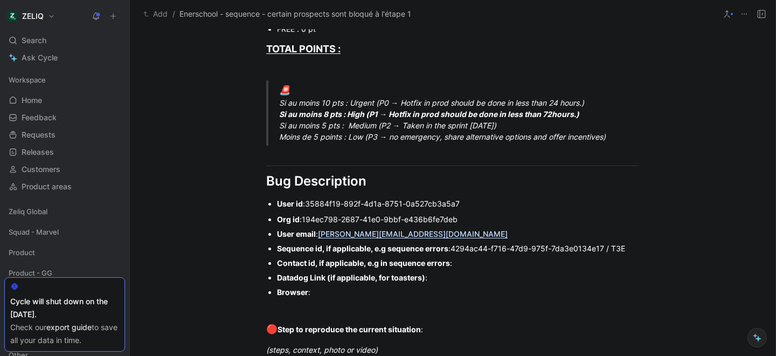
click at [468, 262] on div "Contact id, if applicable, e.g in sequence errors :" at bounding box center [458, 262] width 362 height 11
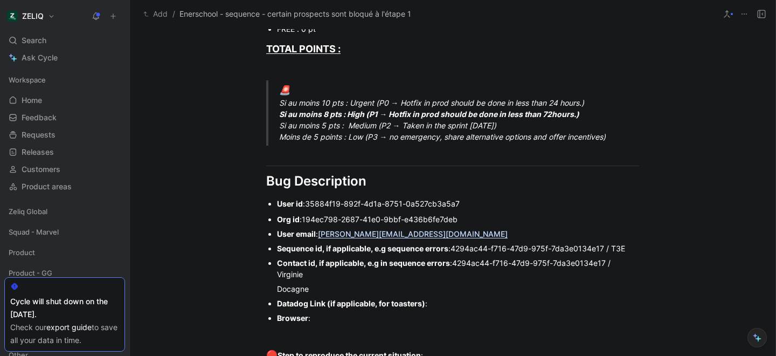
click at [275, 285] on ul "Org id : 194ec798-2687-41e0-9bbf-e436b6fe7deb User email : charlene@enerschool.…" at bounding box center [453, 268] width 414 height 113
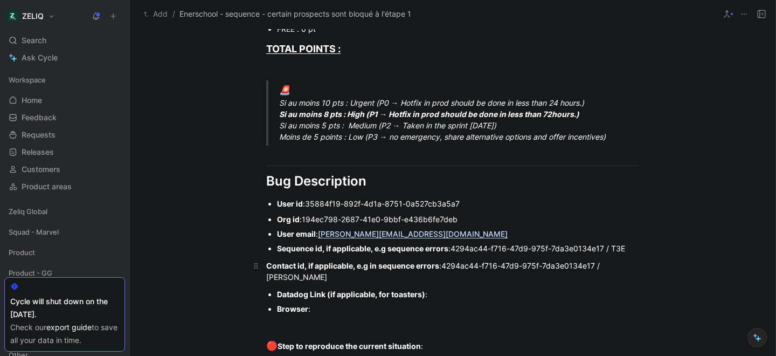
click at [342, 278] on div "Contact id, if applicable, e.g in sequence errors : 4294ac44-f716-47d9-975f-7da…" at bounding box center [452, 271] width 373 height 23
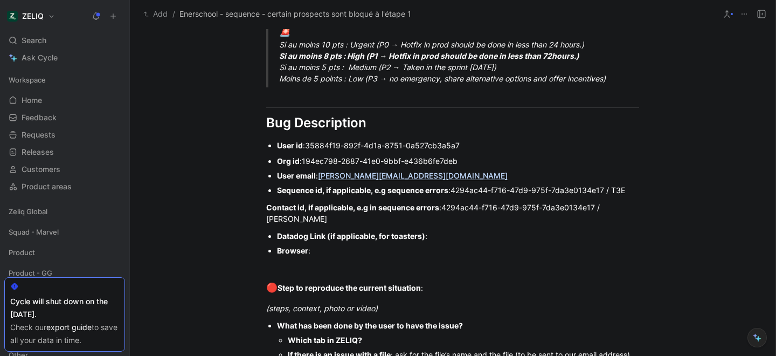
scroll to position [709, 0]
drag, startPoint x: 439, startPoint y: 241, endPoint x: 254, endPoint y: 234, distance: 185.0
click at [254, 234] on ul "Datadog Link (if applicable, for toasters) : Browser :" at bounding box center [453, 242] width 414 height 29
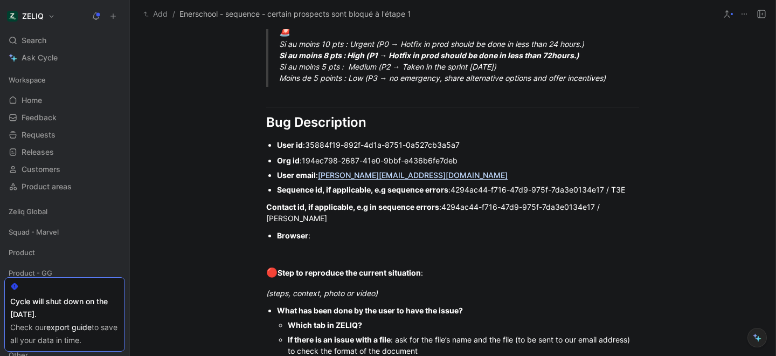
click at [317, 237] on div "Browser :" at bounding box center [458, 235] width 362 height 11
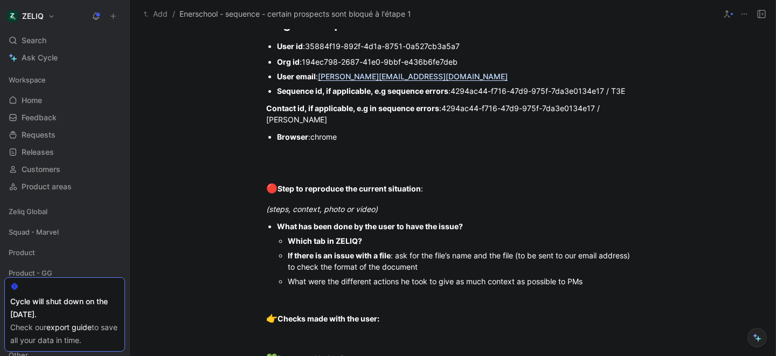
scroll to position [808, 0]
click at [399, 213] on div "(steps, context, photo or video)" at bounding box center [452, 207] width 373 height 11
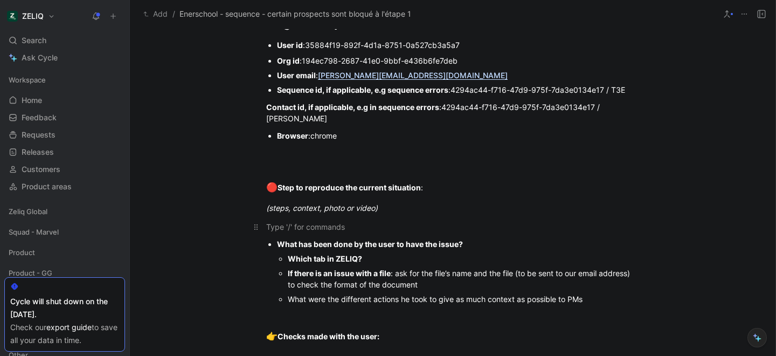
click at [309, 230] on div at bounding box center [452, 226] width 373 height 11
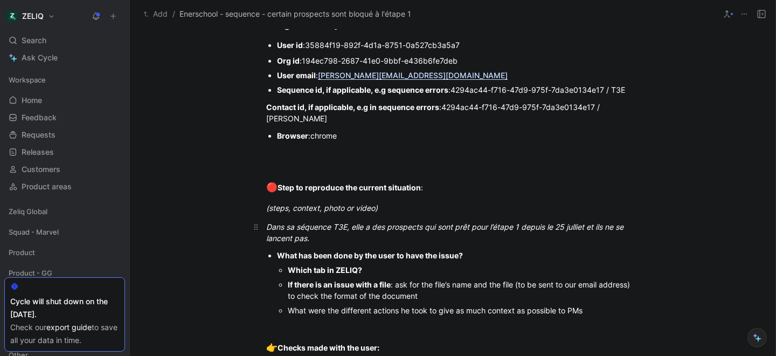
click at [524, 226] on em "Dans sa séquence T3E, elle a des prospects qui sont prêt pour l’étape 1 depuis …" at bounding box center [445, 232] width 359 height 20
click at [405, 240] on div "Dans sa séquence T3E, elle a des prospects qui sont prêt pour l’étape 1 ( Linke…" at bounding box center [452, 232] width 373 height 23
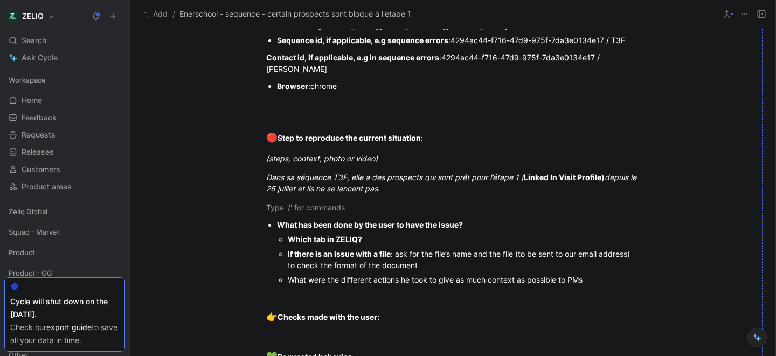
scroll to position [875, 0]
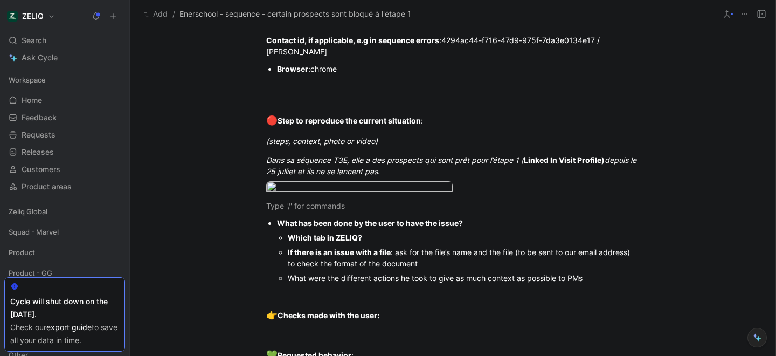
click at [383, 243] on div "Which tab in ZELIQ?" at bounding box center [463, 237] width 351 height 11
drag, startPoint x: 282, startPoint y: 299, endPoint x: 446, endPoint y: 307, distance: 164.0
click at [446, 271] on li "If there is an issue with a file : ask for the file’s name and the file (to be …" at bounding box center [463, 258] width 351 height 26
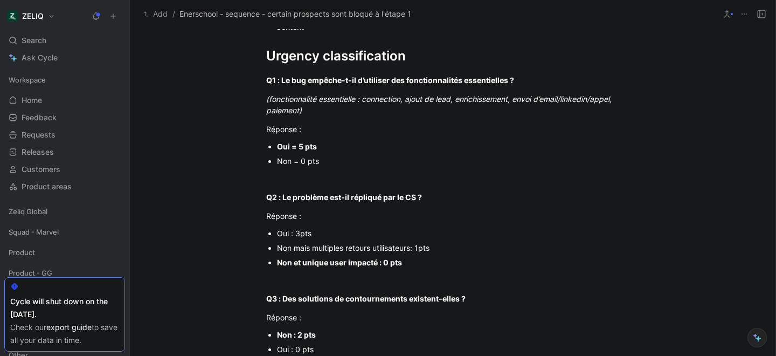
scroll to position [0, 0]
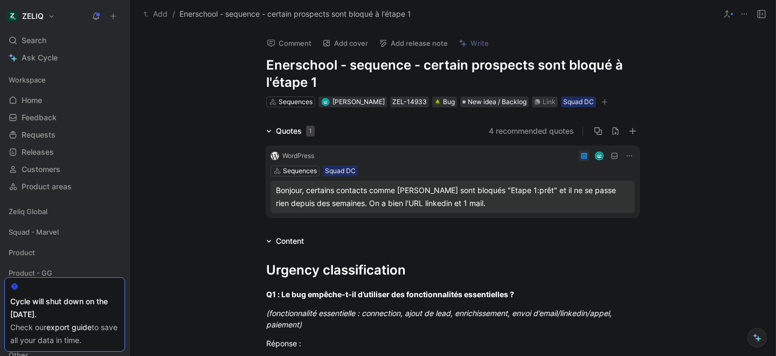
click at [604, 101] on icon "button" at bounding box center [604, 102] width 6 height 6
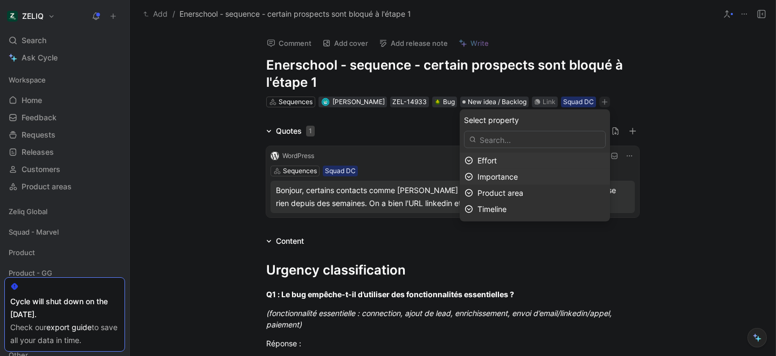
click at [499, 178] on span "Importance" at bounding box center [498, 176] width 40 height 9
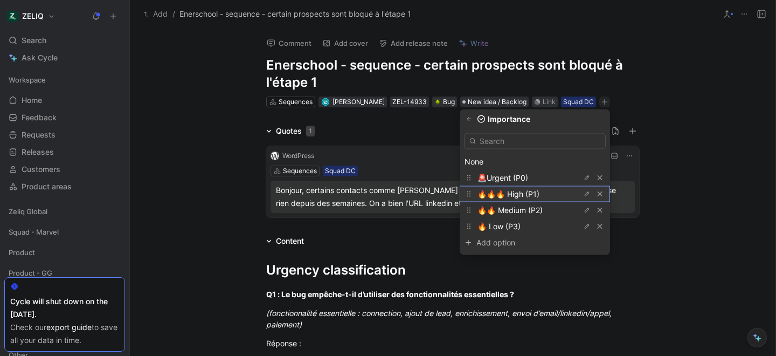
click at [505, 196] on span "🔥🔥🔥 High (P1)" at bounding box center [509, 193] width 62 height 9
